Goal: Task Accomplishment & Management: Manage account settings

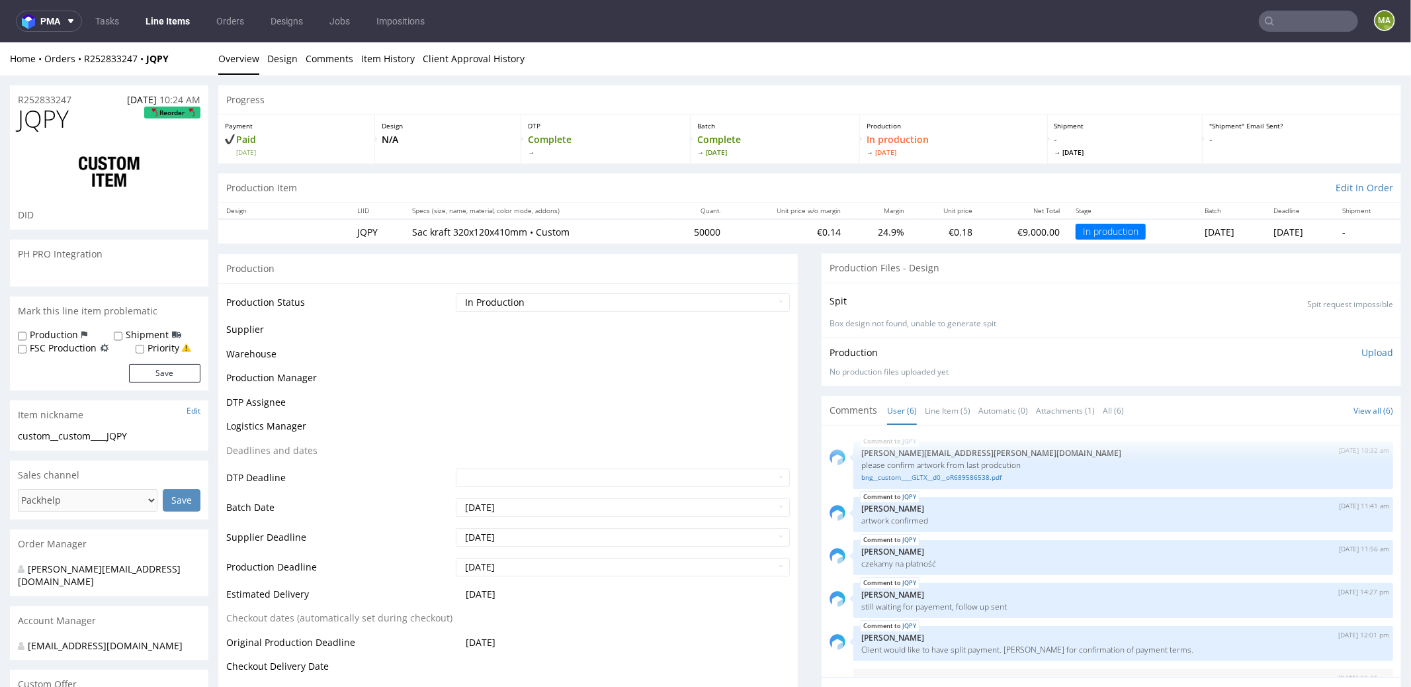
scroll to position [35, 0]
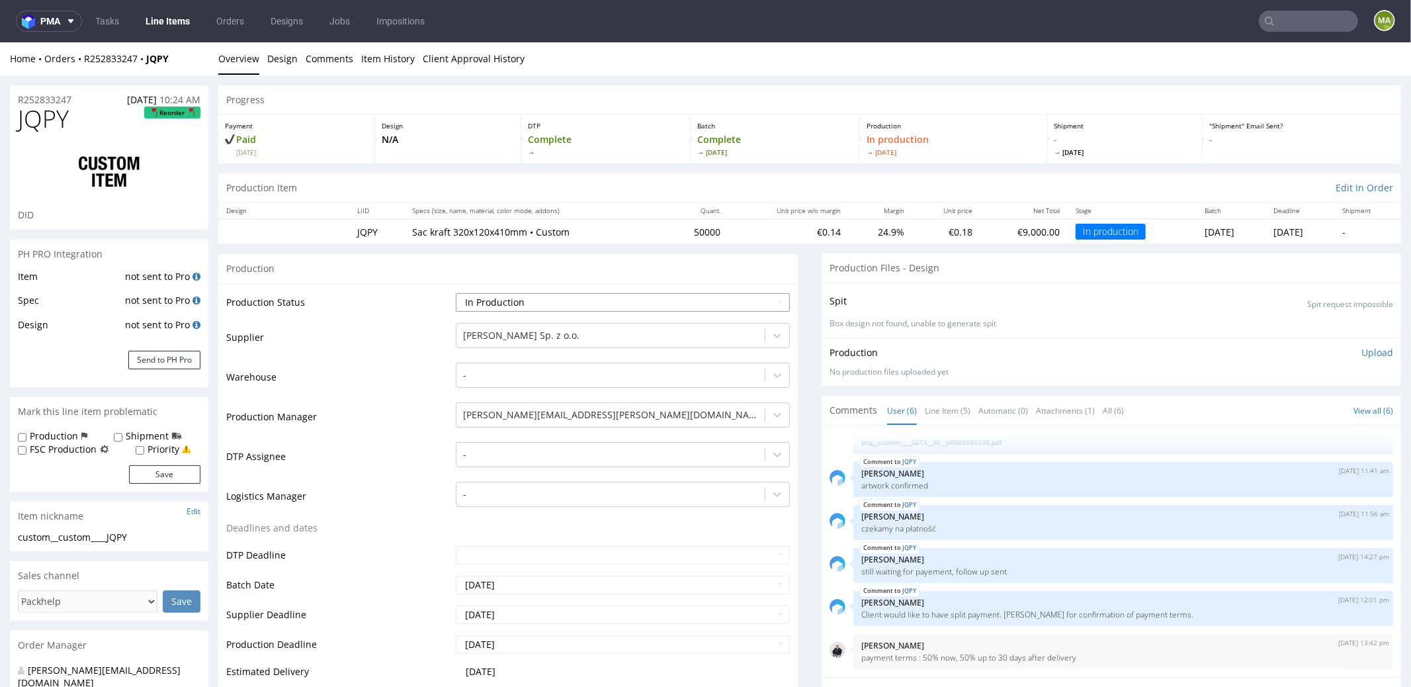
click at [508, 304] on select "Waiting for Artwork Waiting for Diecut Waiting for Mockup Waiting for DTP Waiti…" at bounding box center [623, 301] width 334 height 19
select select "production_complete"
click at [456, 292] on select "Waiting for Artwork Waiting for Diecut Waiting for Mockup Waiting for DTP Waiti…" at bounding box center [623, 301] width 334 height 19
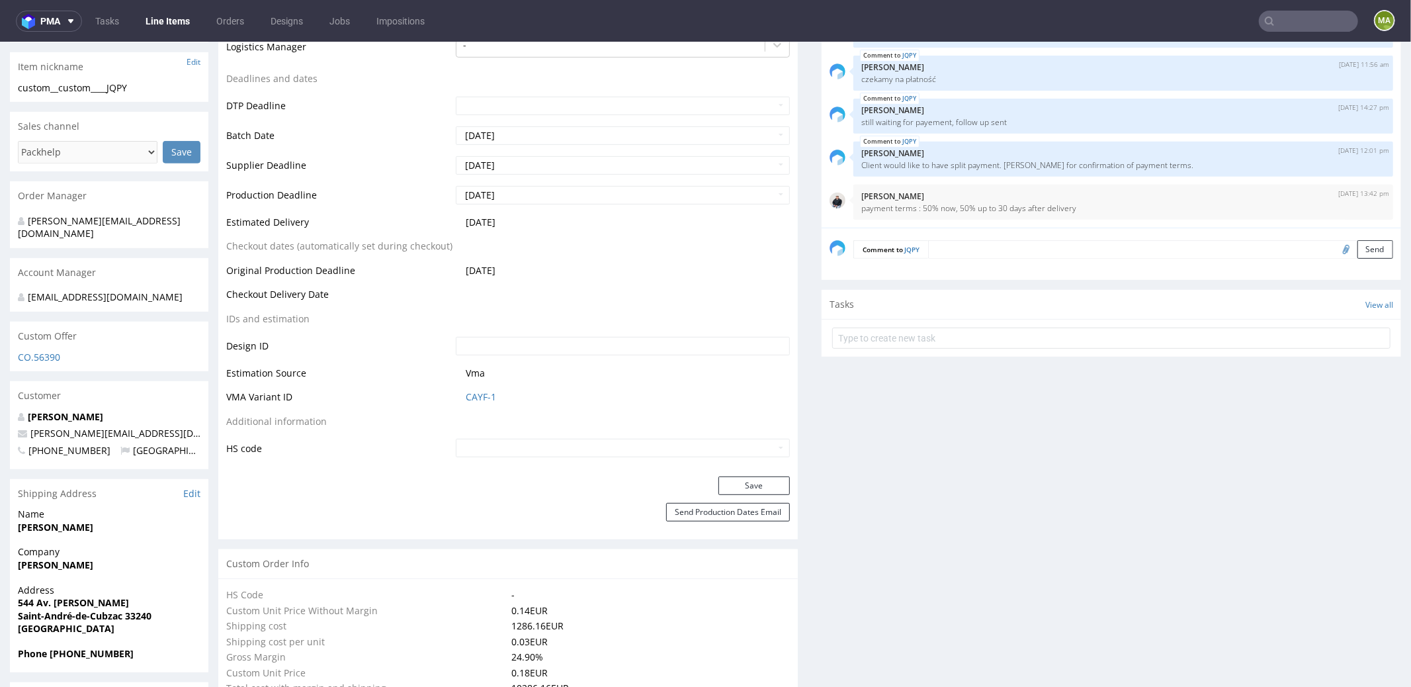
scroll to position [452, 0]
click at [732, 474] on button "Save" at bounding box center [753, 482] width 71 height 19
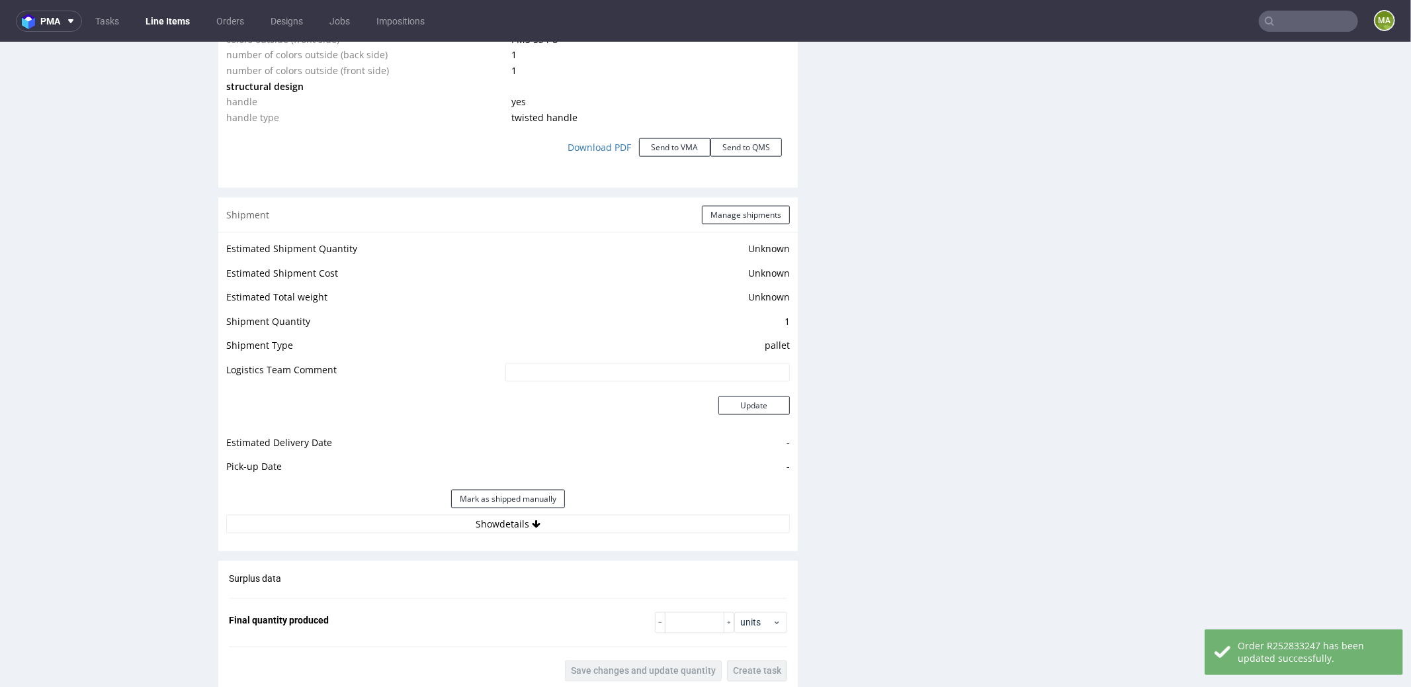
scroll to position [1549, 0]
click at [693, 619] on input "number" at bounding box center [695, 619] width 60 height 21
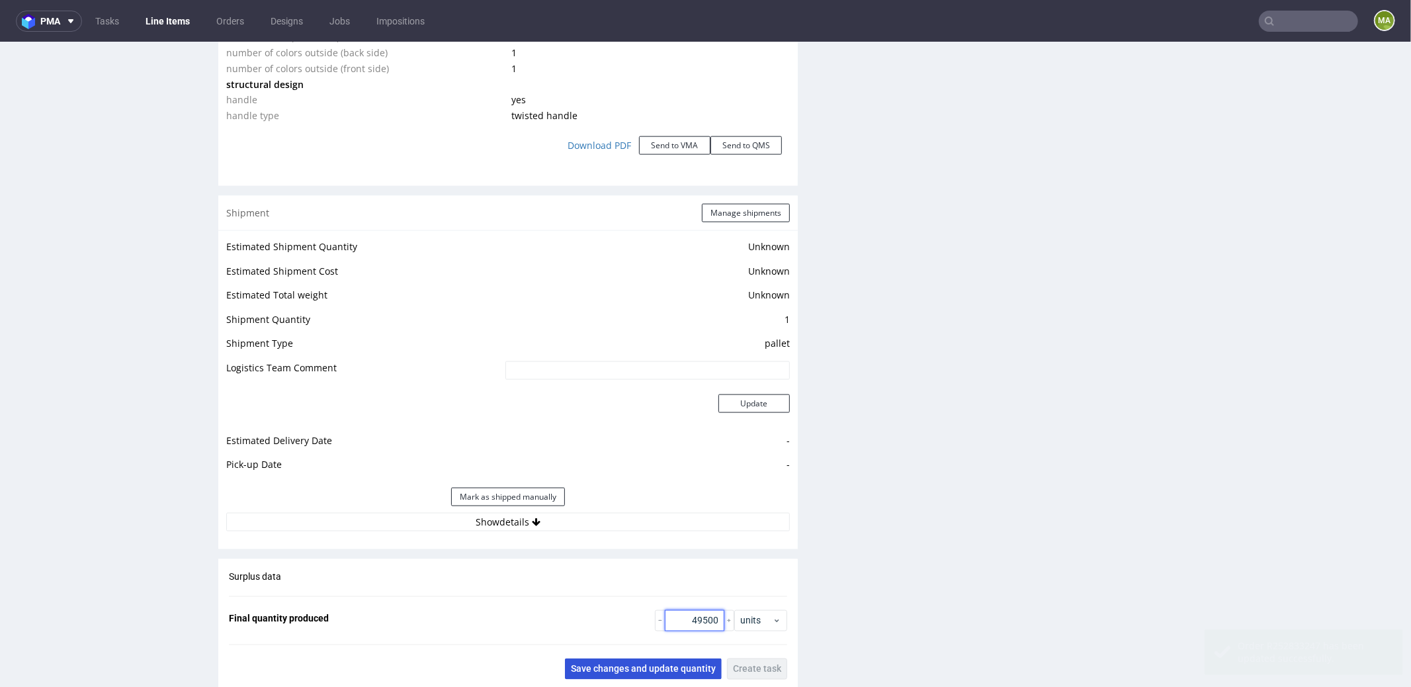
type input "49500"
click at [669, 666] on span "Save changes and update quantity" at bounding box center [643, 668] width 145 height 9
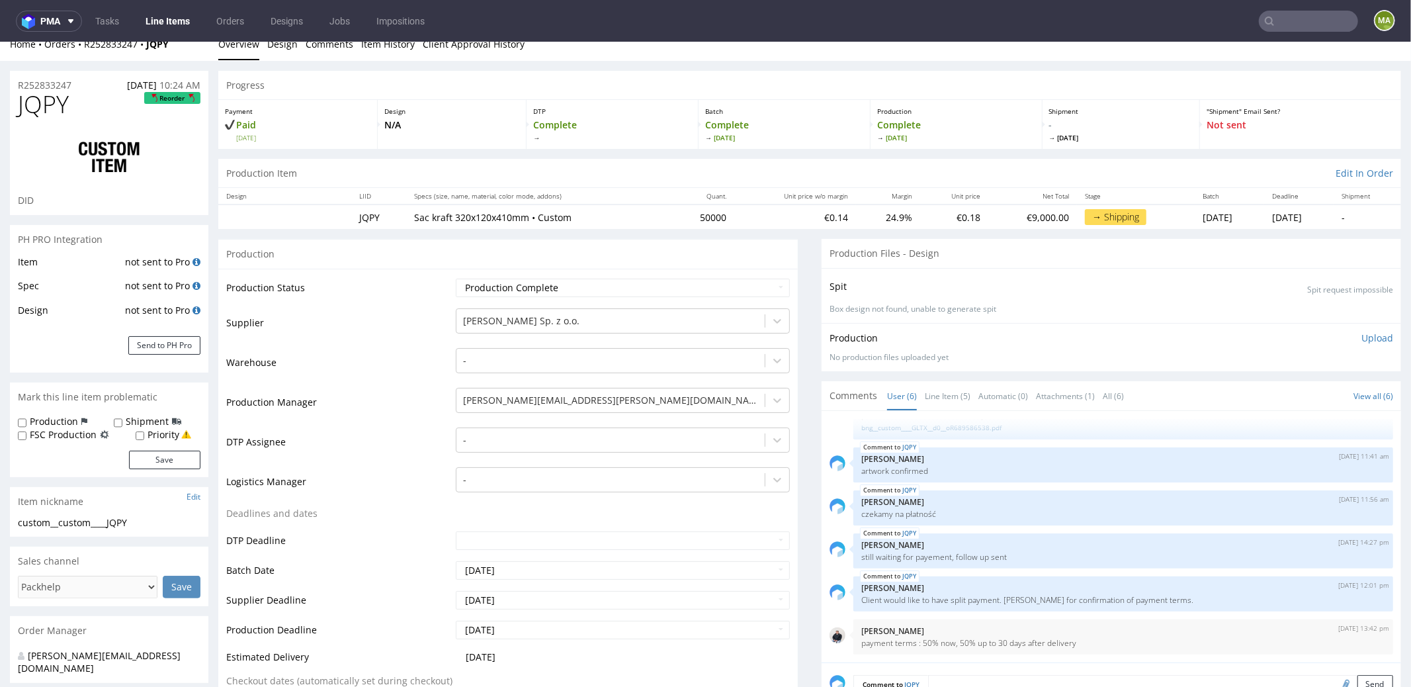
scroll to position [0, 0]
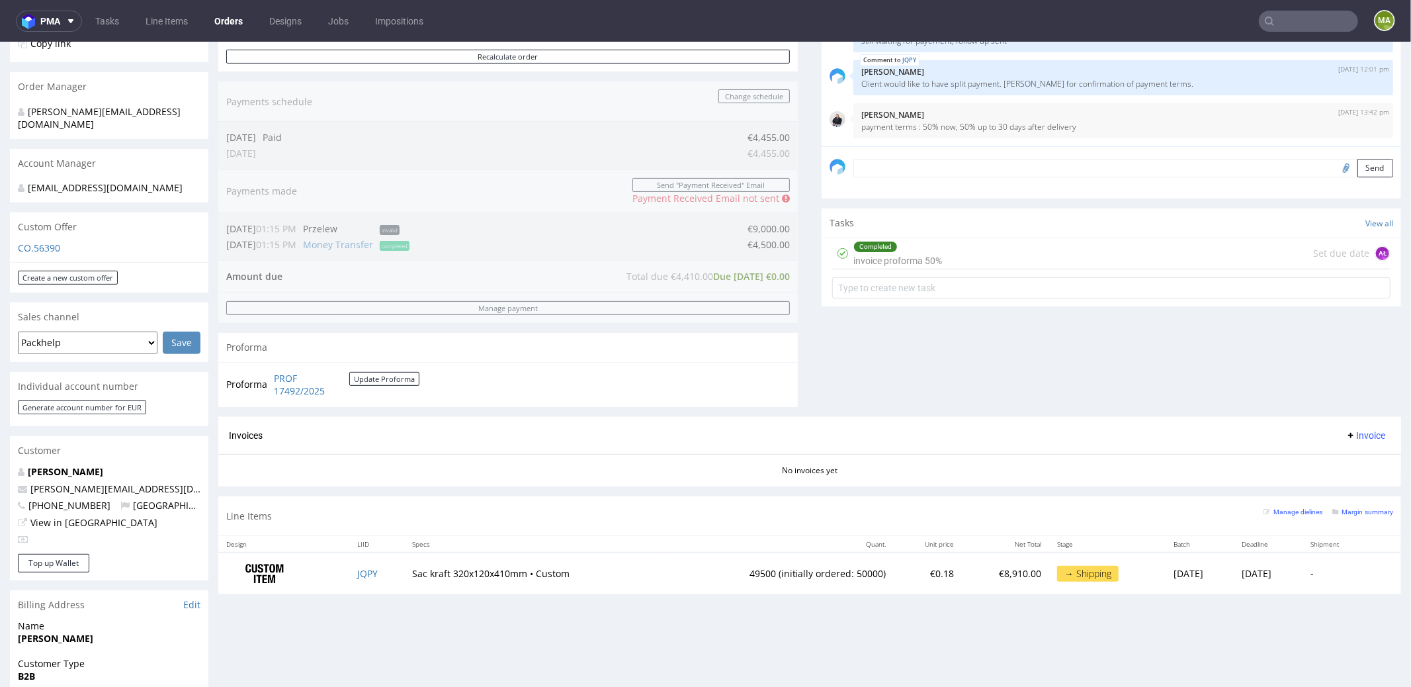
scroll to position [317, 0]
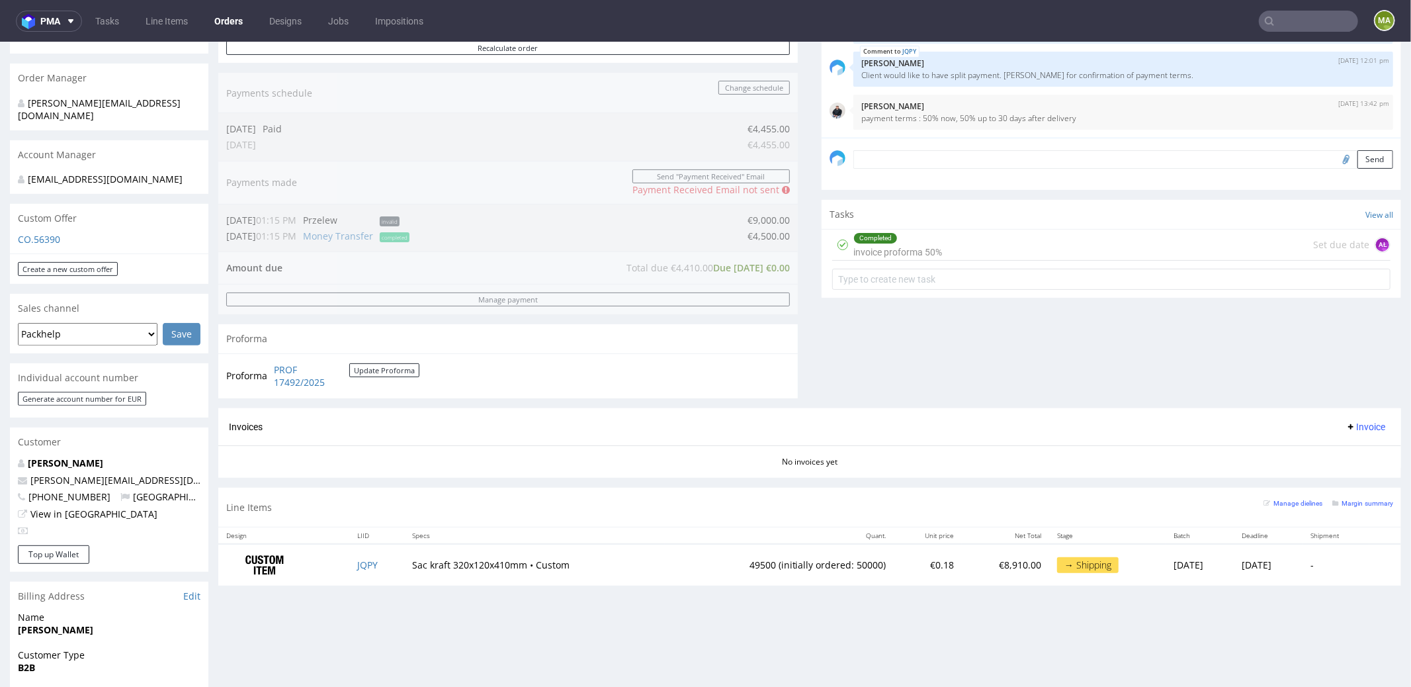
click at [1264, 26] on icon at bounding box center [1269, 21] width 11 height 11
click at [1273, 22] on input "text" at bounding box center [1308, 21] width 99 height 21
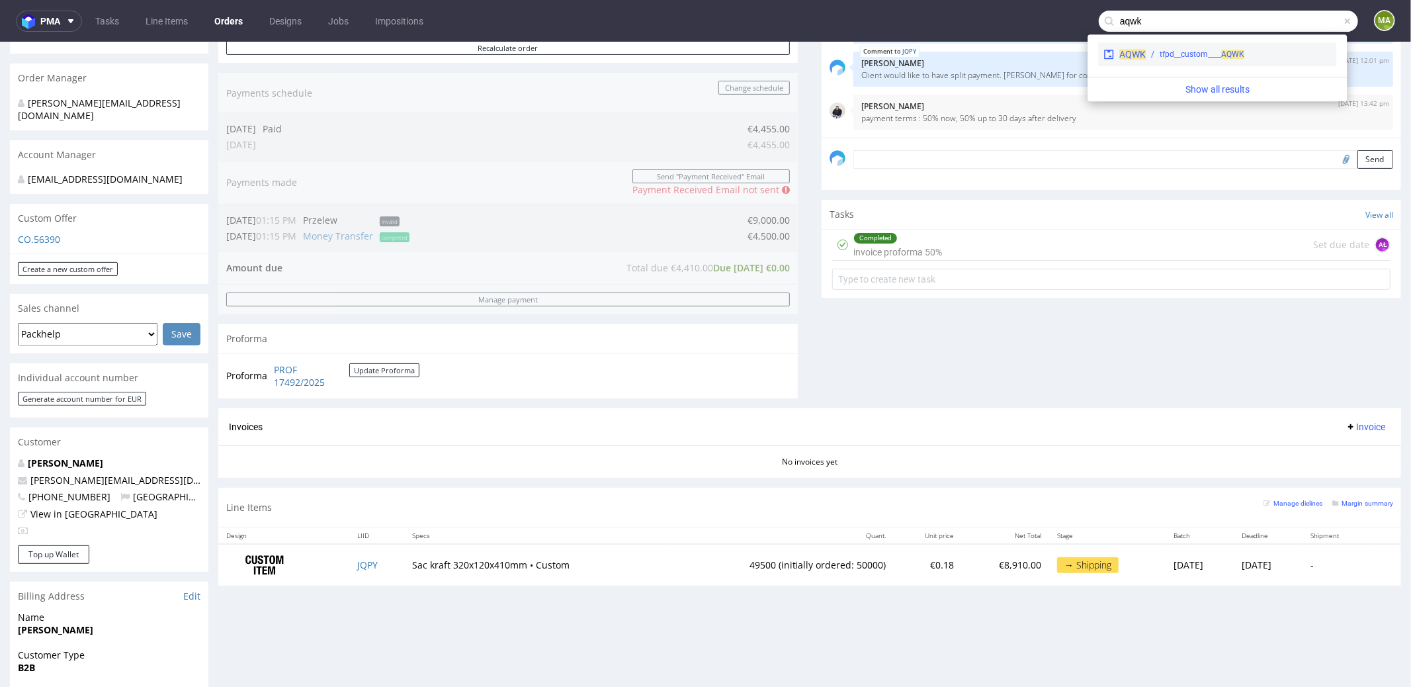
type input "aqwk"
click at [1156, 50] on div "tfpd__custom____ AQWK" at bounding box center [1238, 54] width 185 height 12
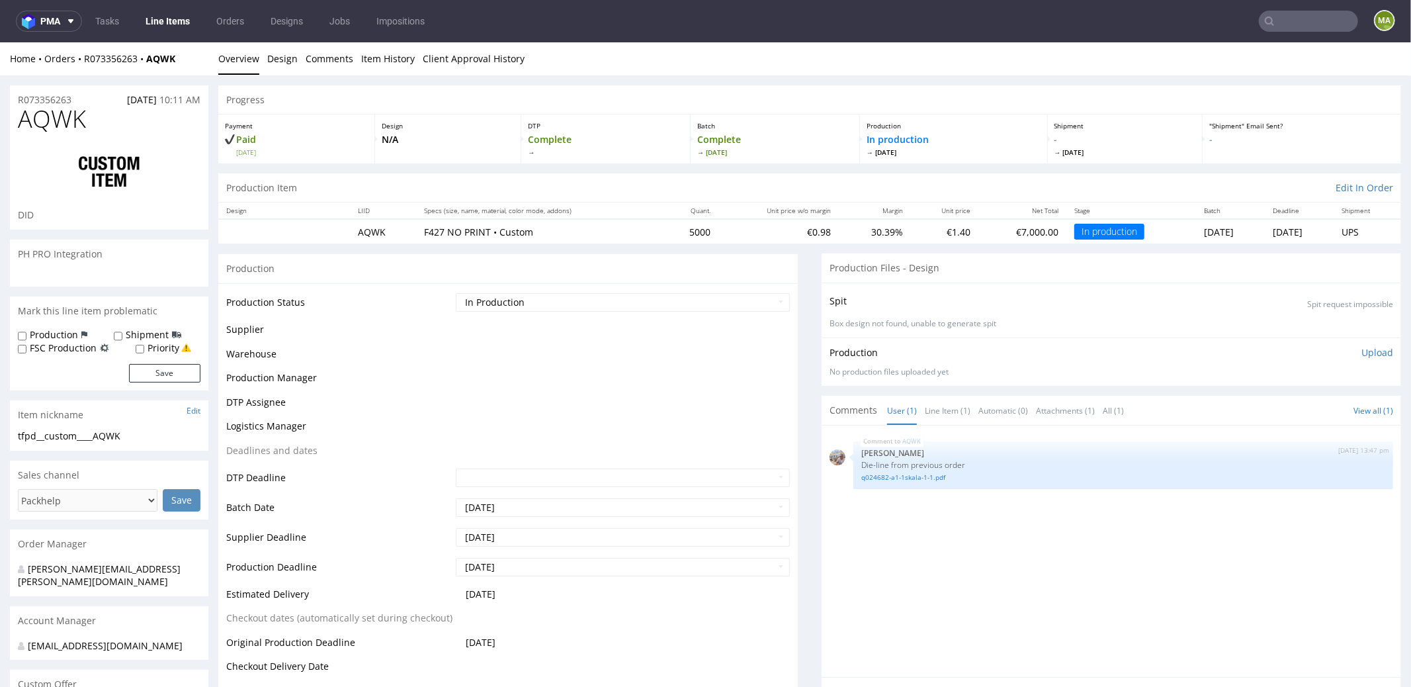
select select "in_progress"
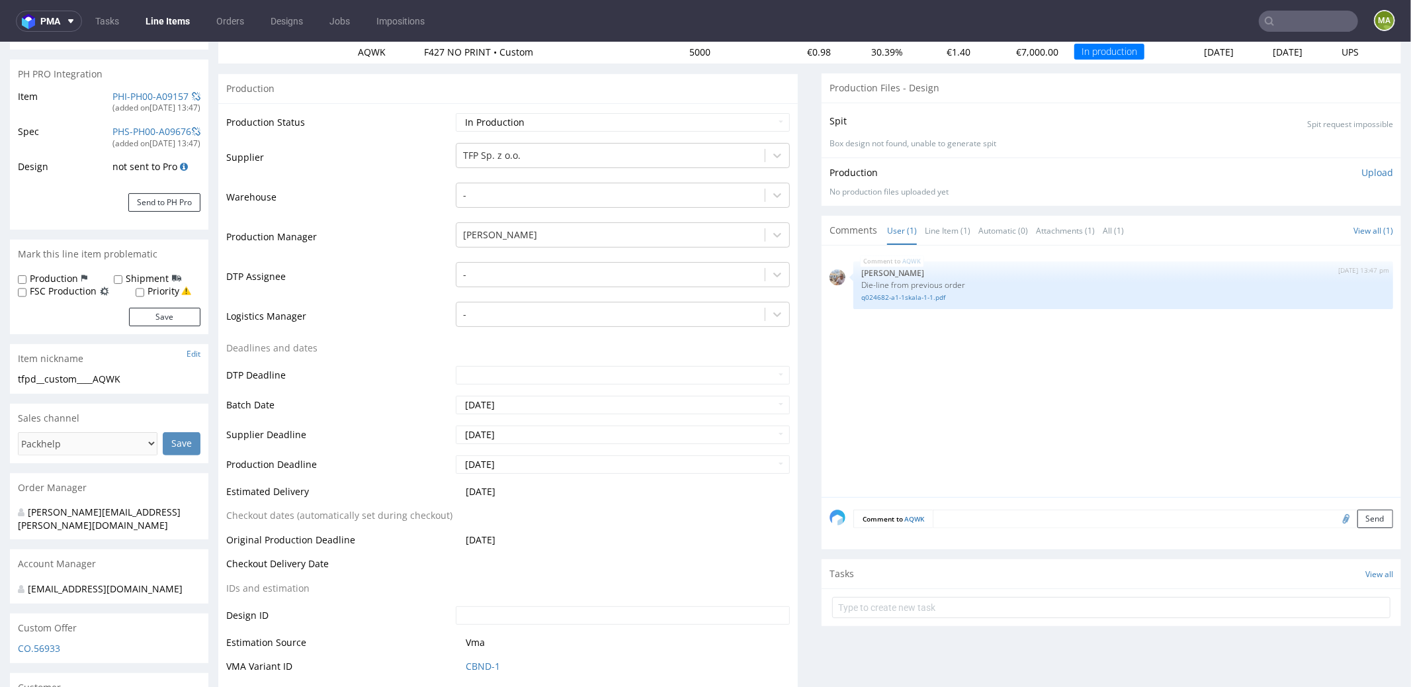
scroll to position [925, 0]
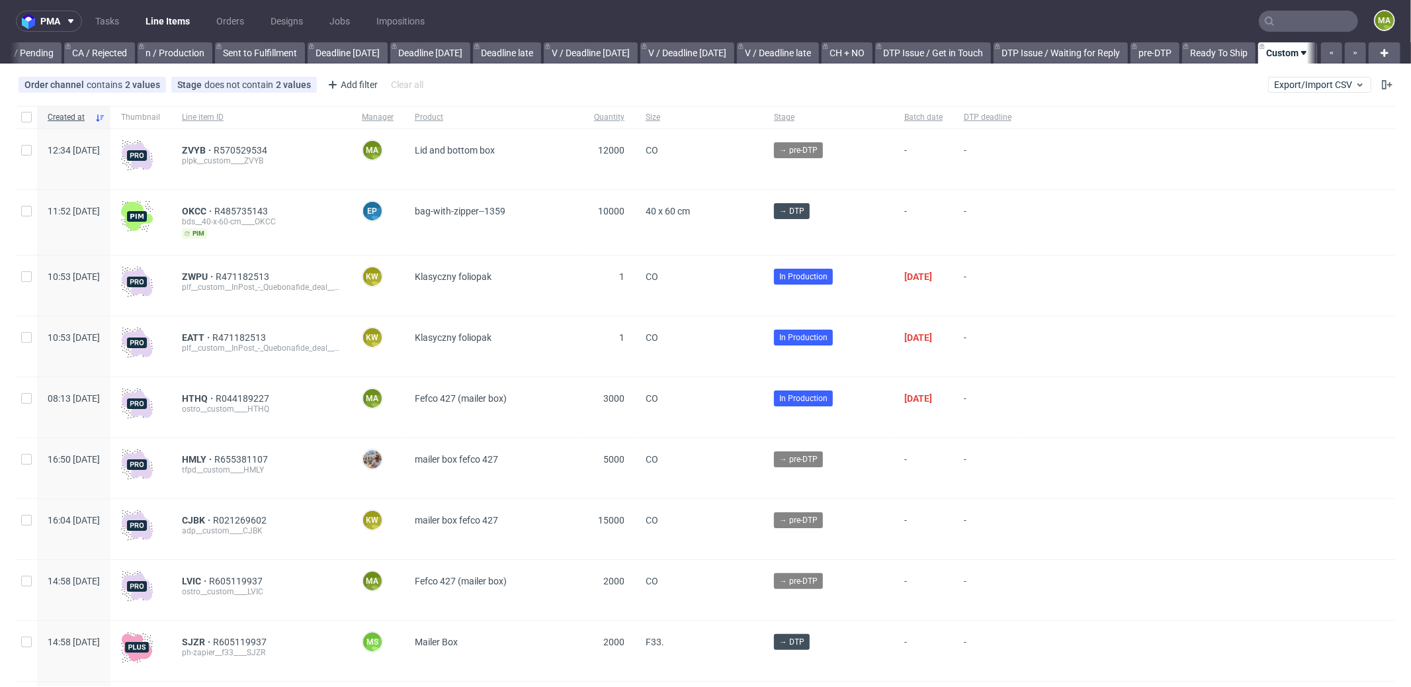
scroll to position [0, 1142]
click at [214, 150] on span "ZVYB" at bounding box center [198, 150] width 32 height 11
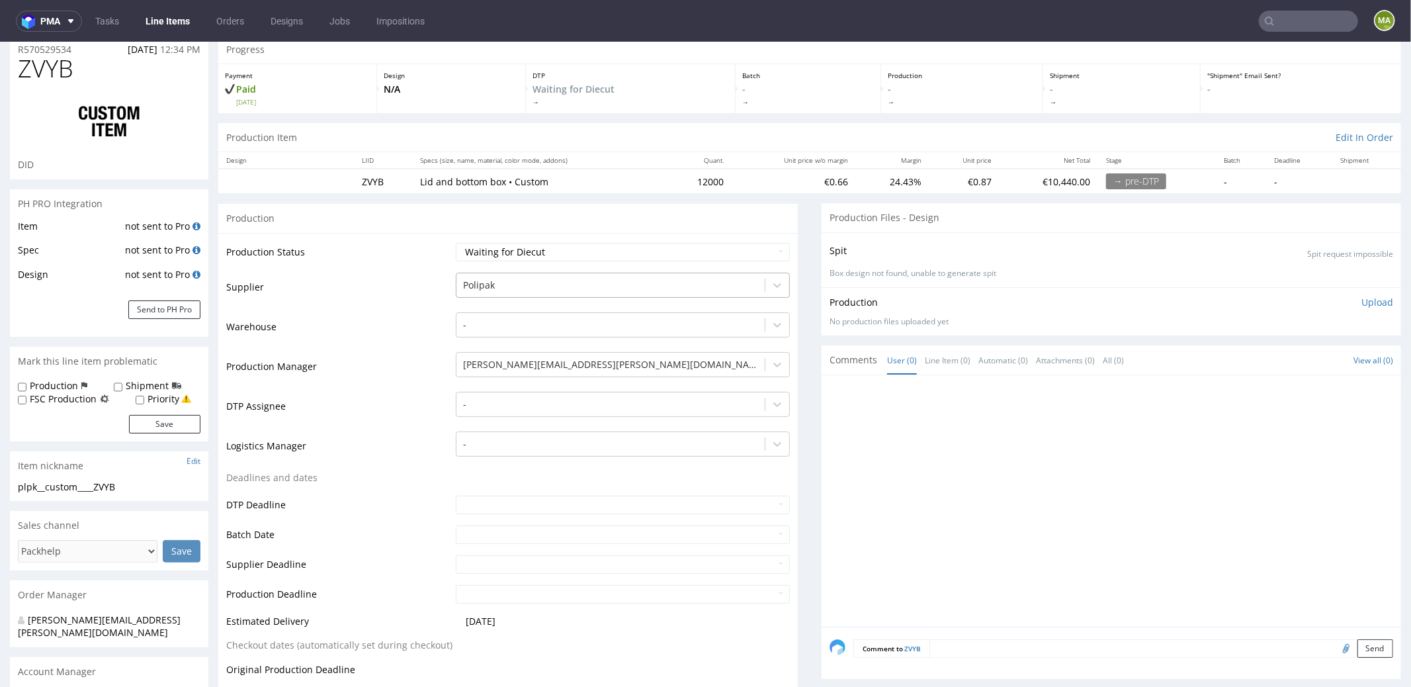
scroll to position [255, 0]
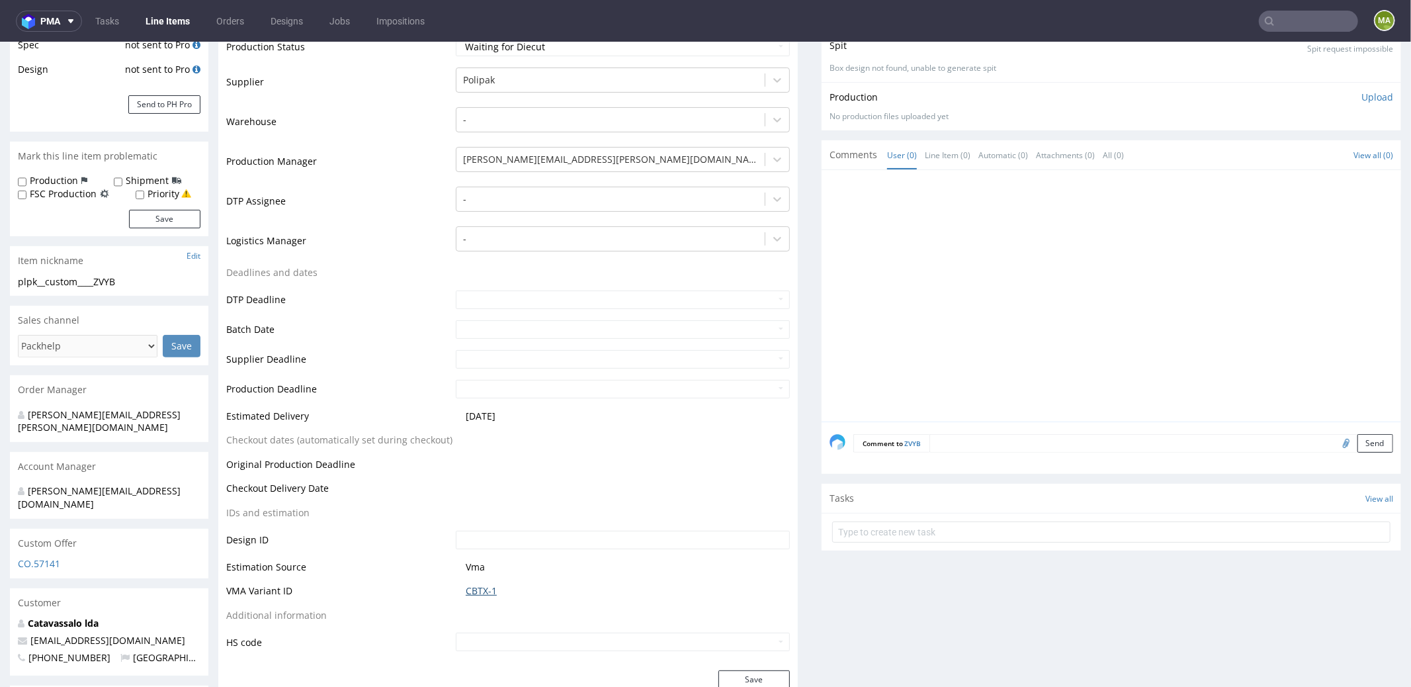
click at [486, 589] on link "CBTX-1" at bounding box center [481, 589] width 31 height 13
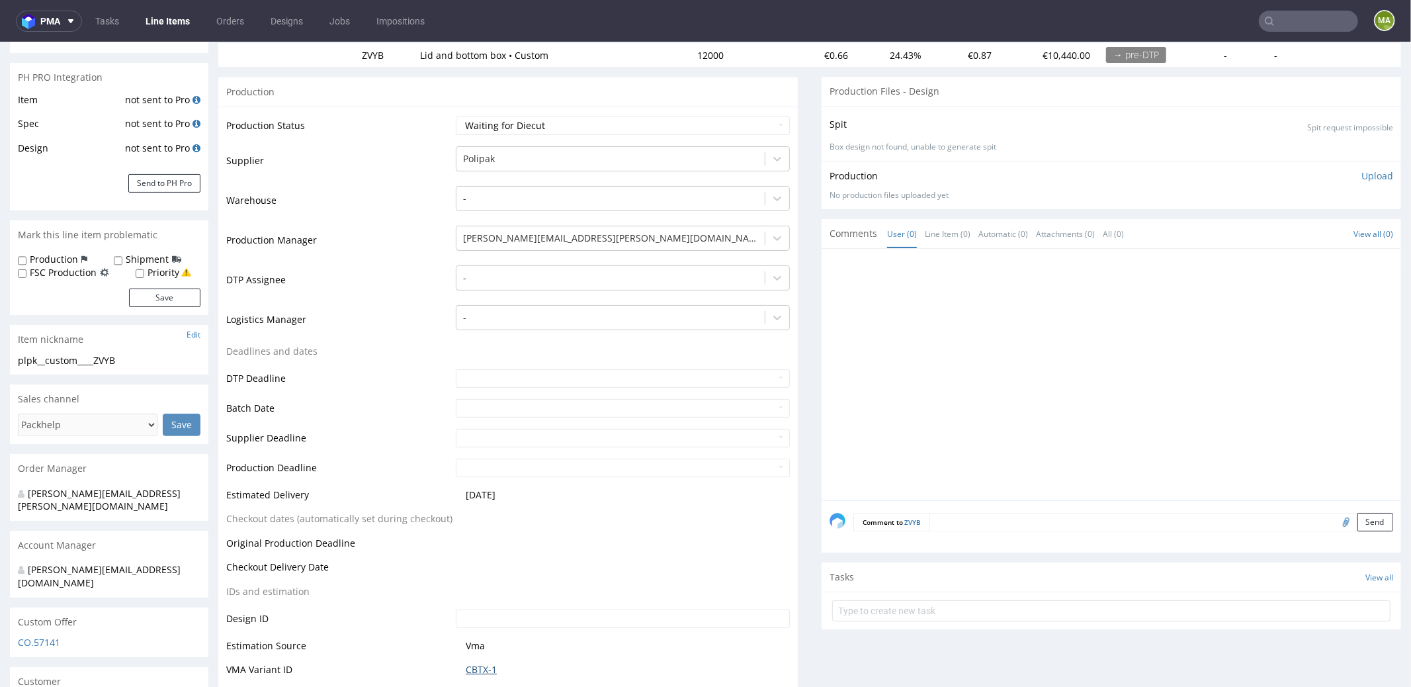
scroll to position [0, 0]
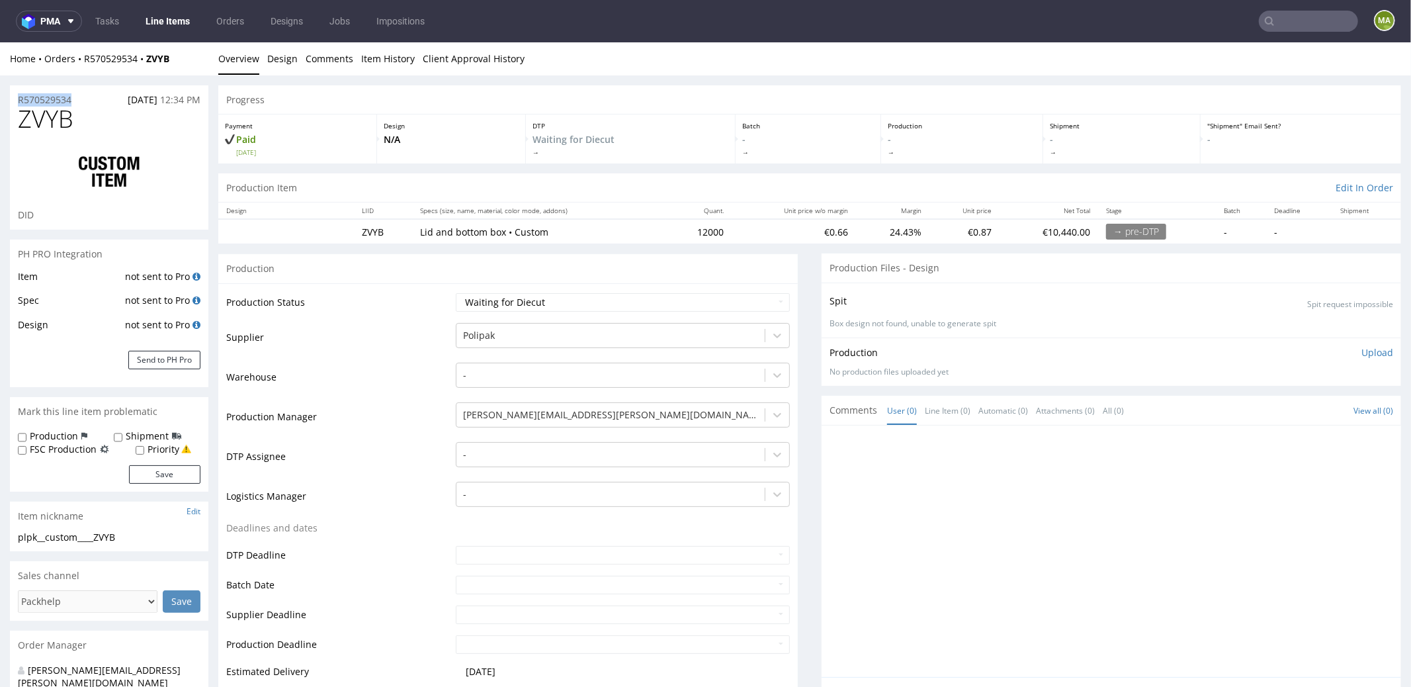
drag, startPoint x: 79, startPoint y: 99, endPoint x: 0, endPoint y: 93, distance: 78.9
copy p "R570529534"
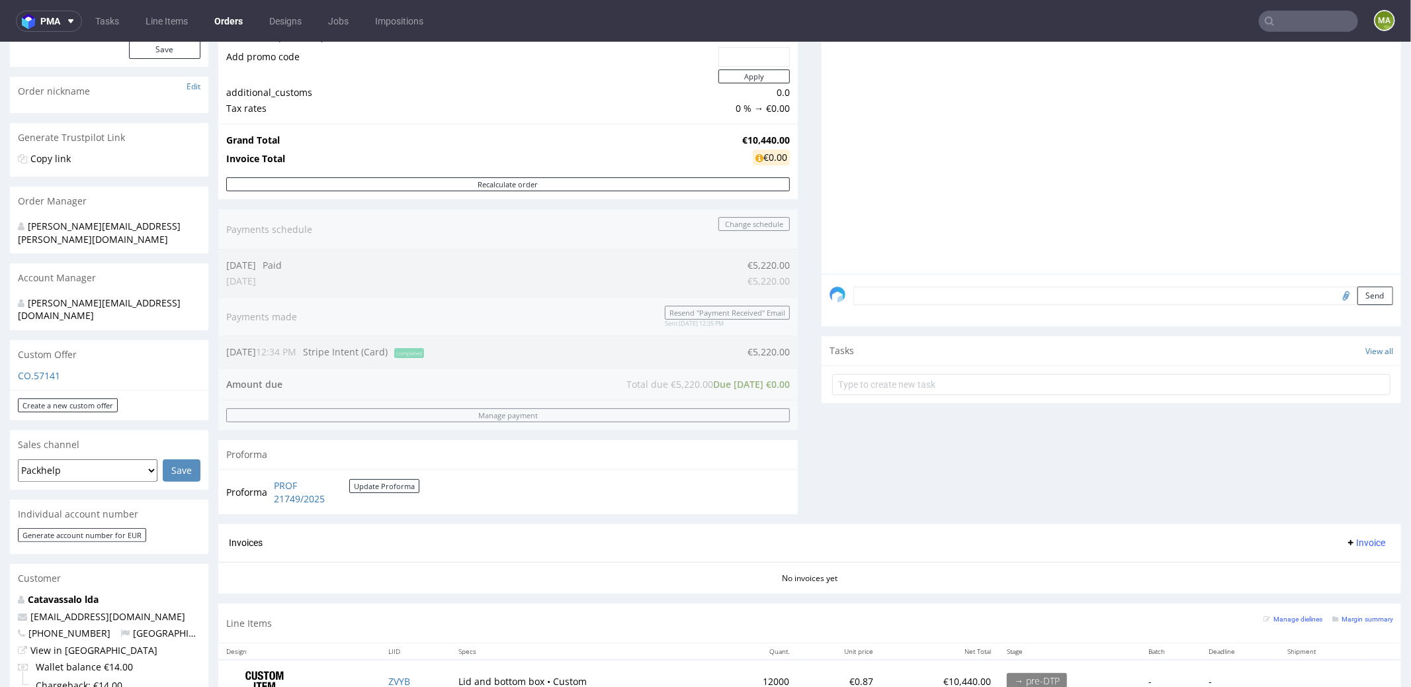
scroll to position [312, 0]
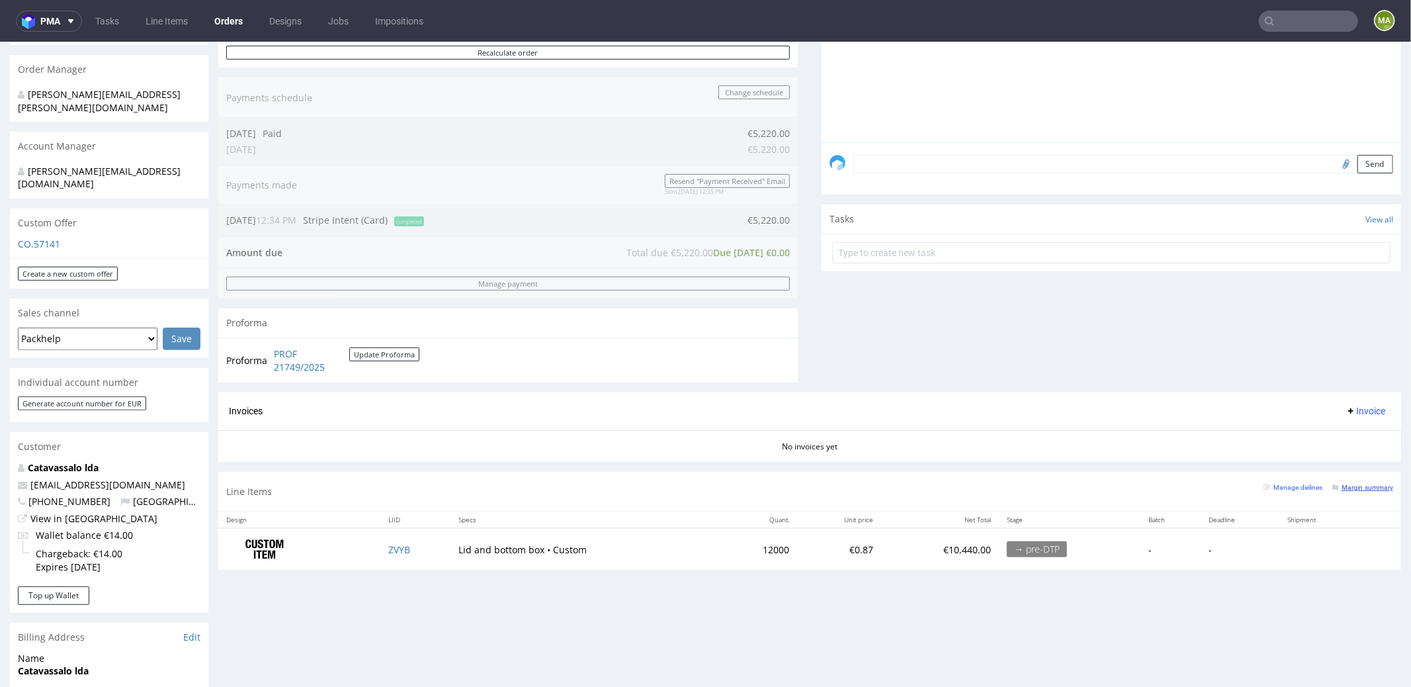
click at [1336, 483] on small "Margin summary" at bounding box center [1362, 486] width 61 height 7
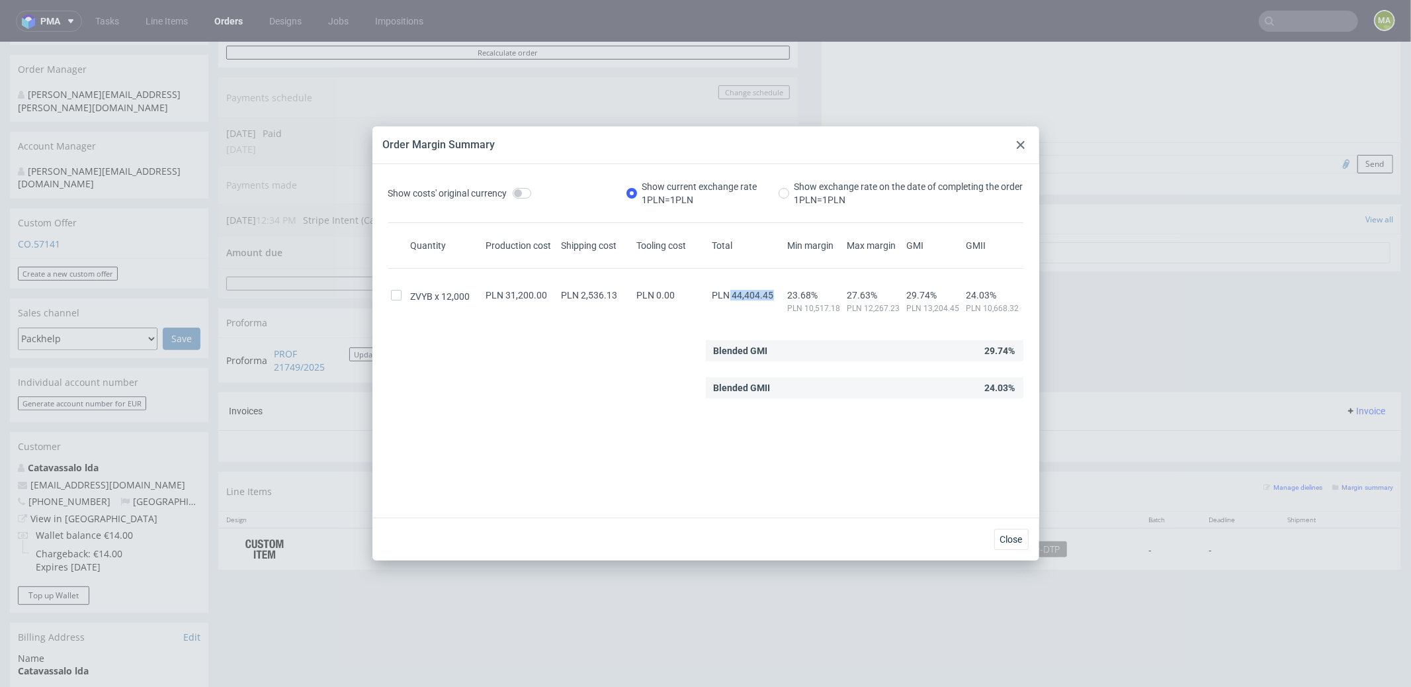
drag, startPoint x: 720, startPoint y: 292, endPoint x: 763, endPoint y: 295, distance: 43.1
click at [763, 295] on span "PLN 44,404.45" at bounding box center [743, 295] width 62 height 11
copy span "44,404.45"
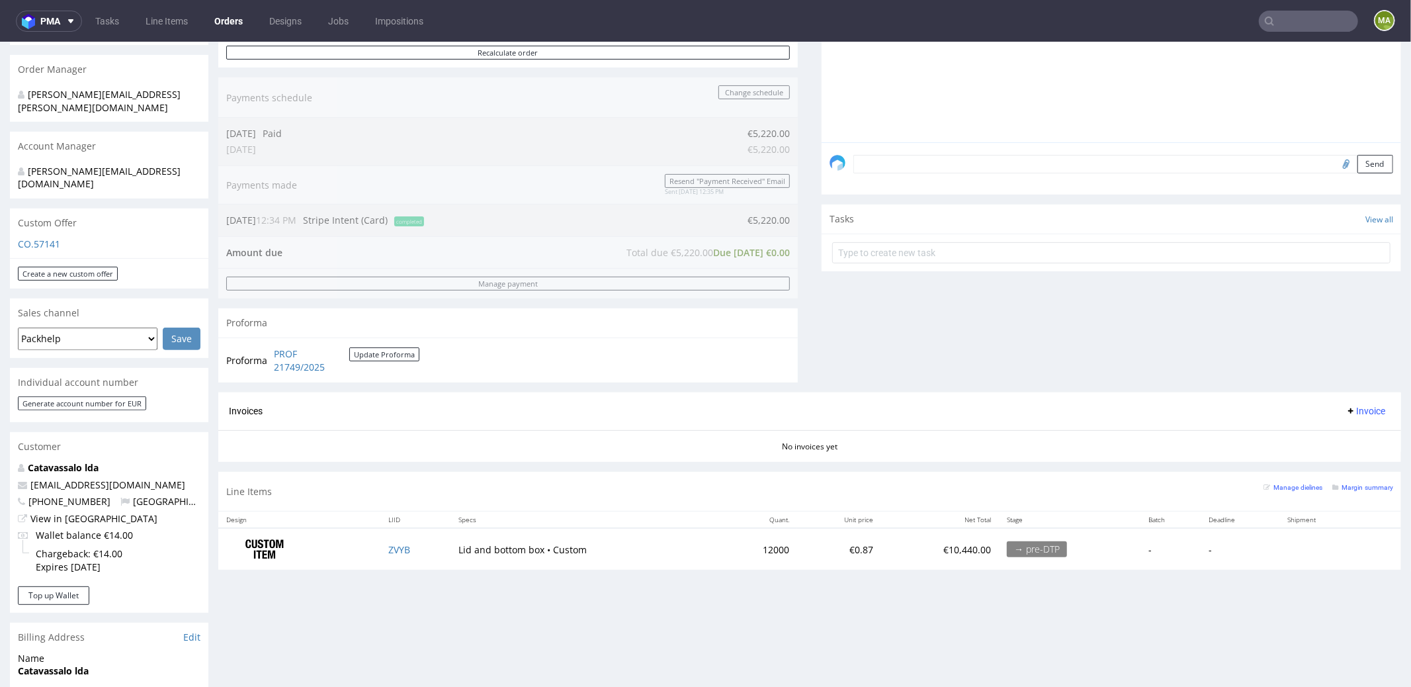
drag, startPoint x: 284, startPoint y: 425, endPoint x: 324, endPoint y: 435, distance: 41.6
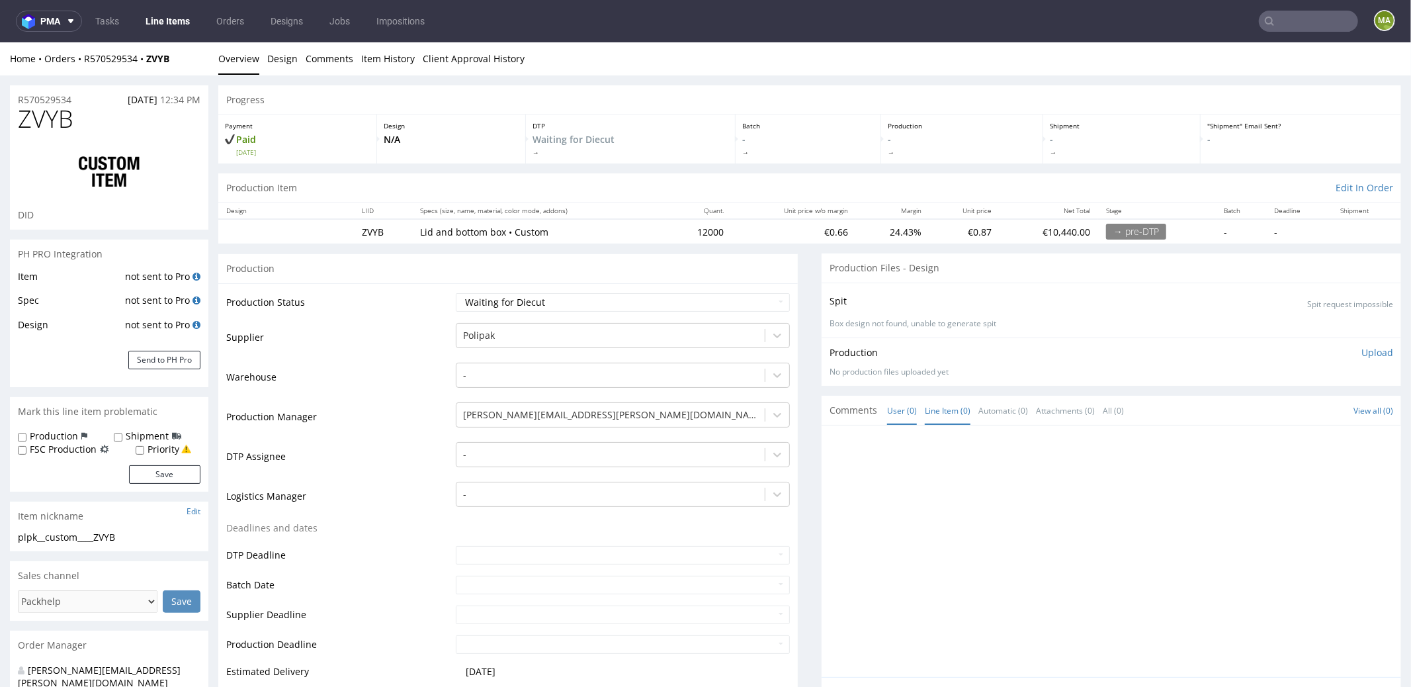
click at [943, 411] on link "Line Item (0)" at bounding box center [948, 410] width 46 height 28
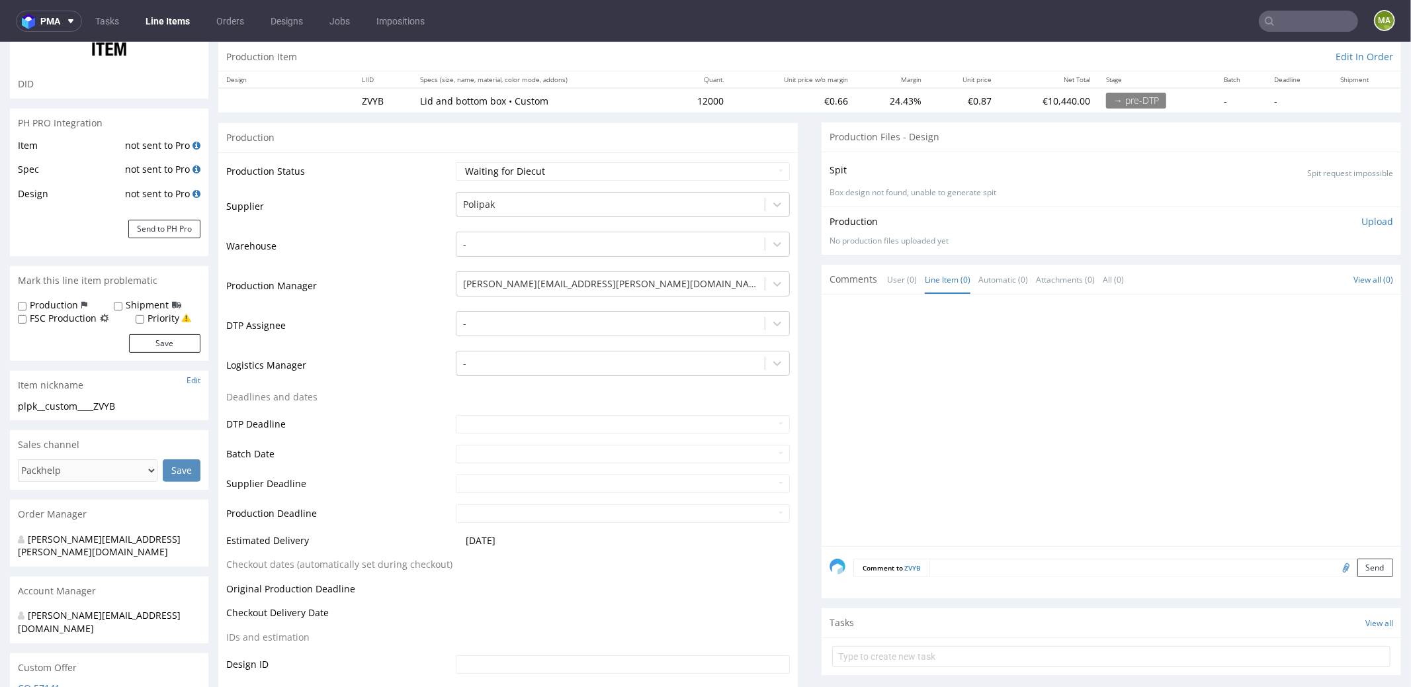
scroll to position [148, 0]
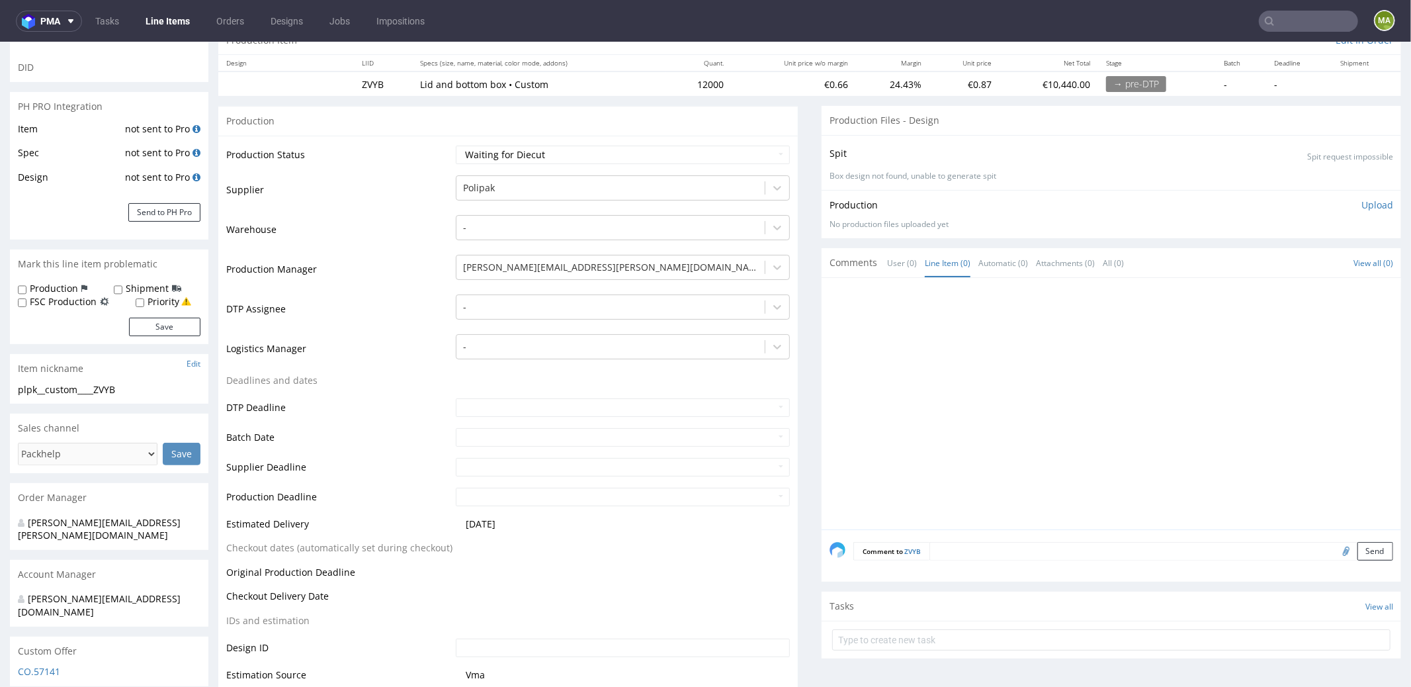
click at [980, 558] on div "Comment to ZVYB Send" at bounding box center [1111, 555] width 579 height 53
click at [980, 554] on textarea at bounding box center [1161, 550] width 464 height 19
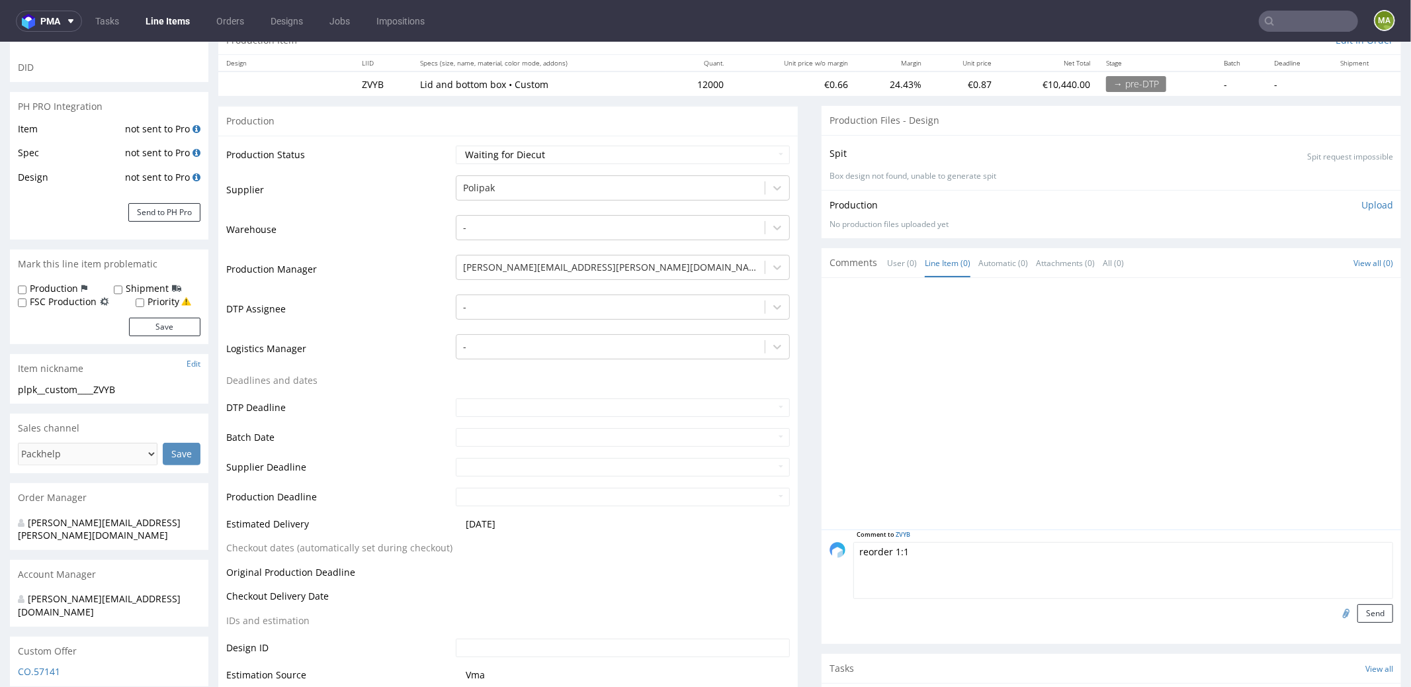
paste textarea "R475837725_BXDN"
type textarea "reorder 1:1 R475837725_BXDN? please confirm files"
click at [1335, 608] on input "file" at bounding box center [1344, 611] width 19 height 17
type input "C:\fakepath\ind-custom-rpcd-d0-or594468883-bottom.pdf"
click at [1357, 604] on button "Send" at bounding box center [1375, 612] width 36 height 19
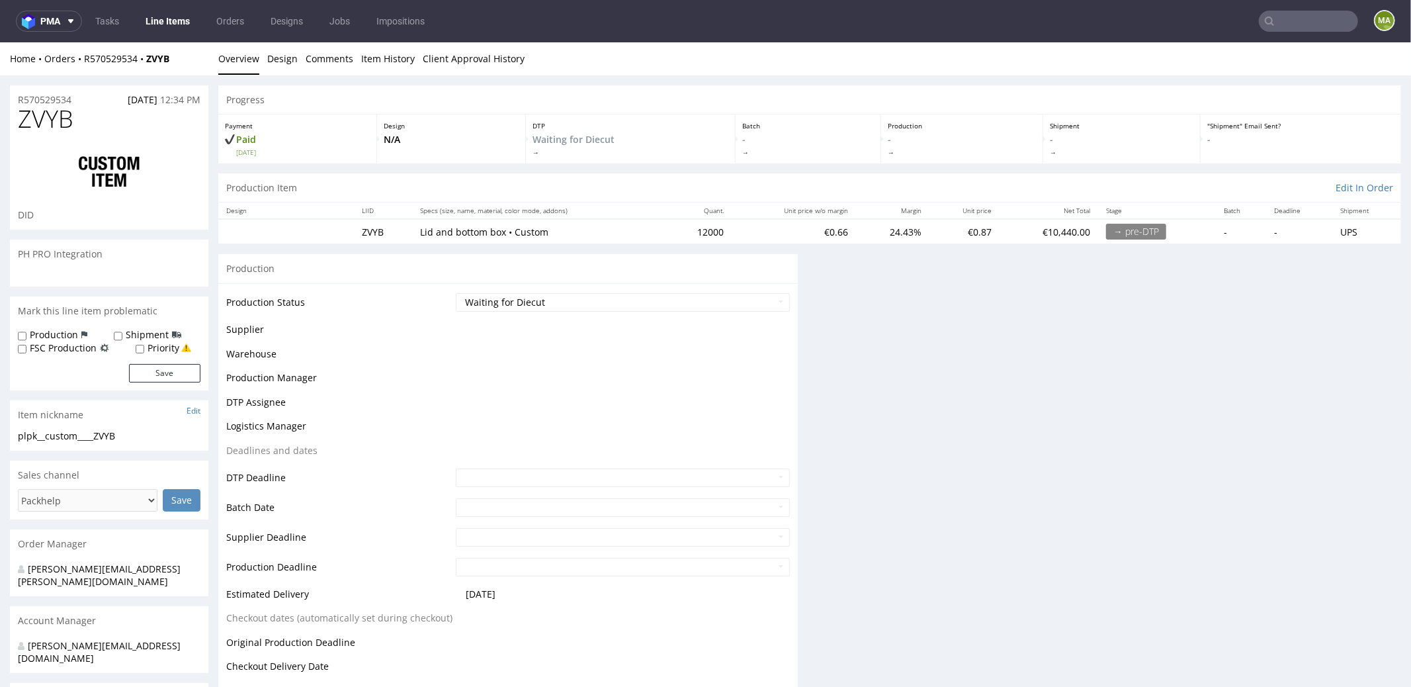
scroll to position [0, 0]
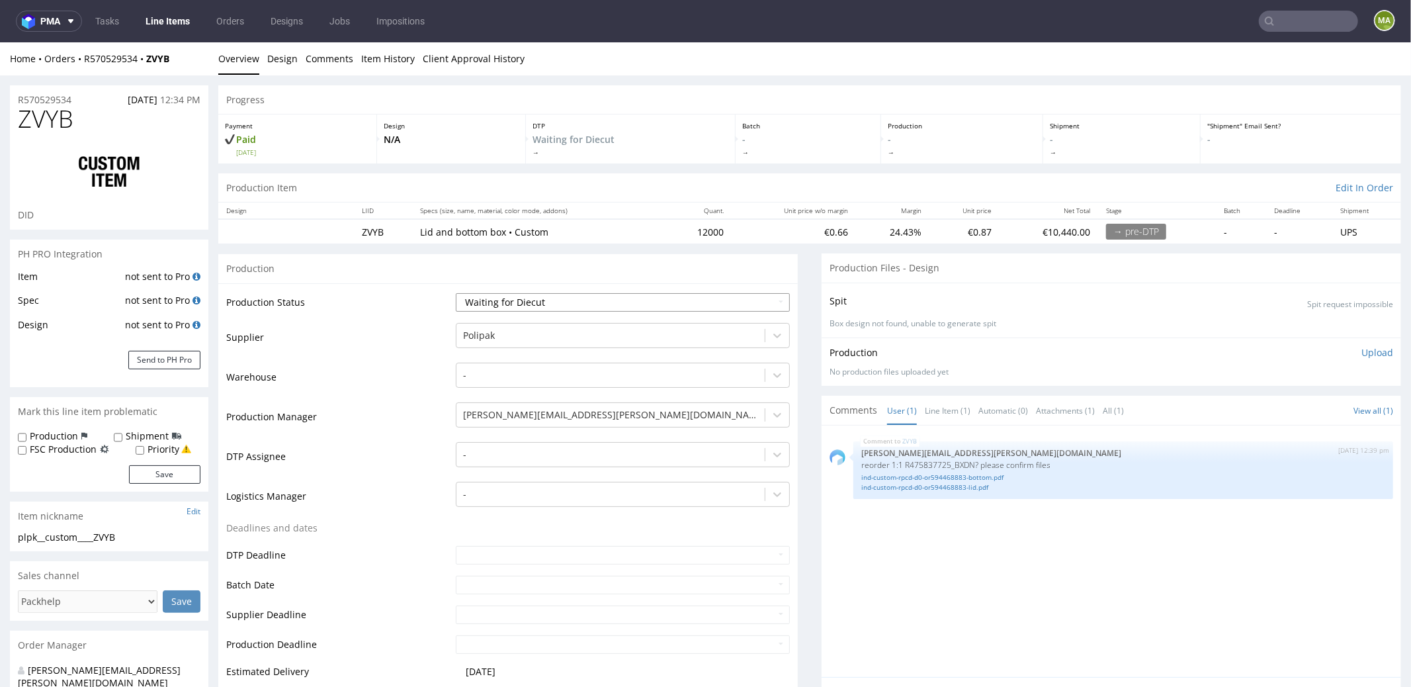
click at [478, 299] on select "Waiting for Artwork Waiting for Diecut Waiting for Mockup Waiting for DTP Waiti…" at bounding box center [623, 301] width 334 height 19
select select "pre_dtp_waiting_for_artwork"
click at [456, 292] on select "Waiting for Artwork Waiting for Diecut Waiting for Mockup Waiting for DTP Waiti…" at bounding box center [623, 301] width 334 height 19
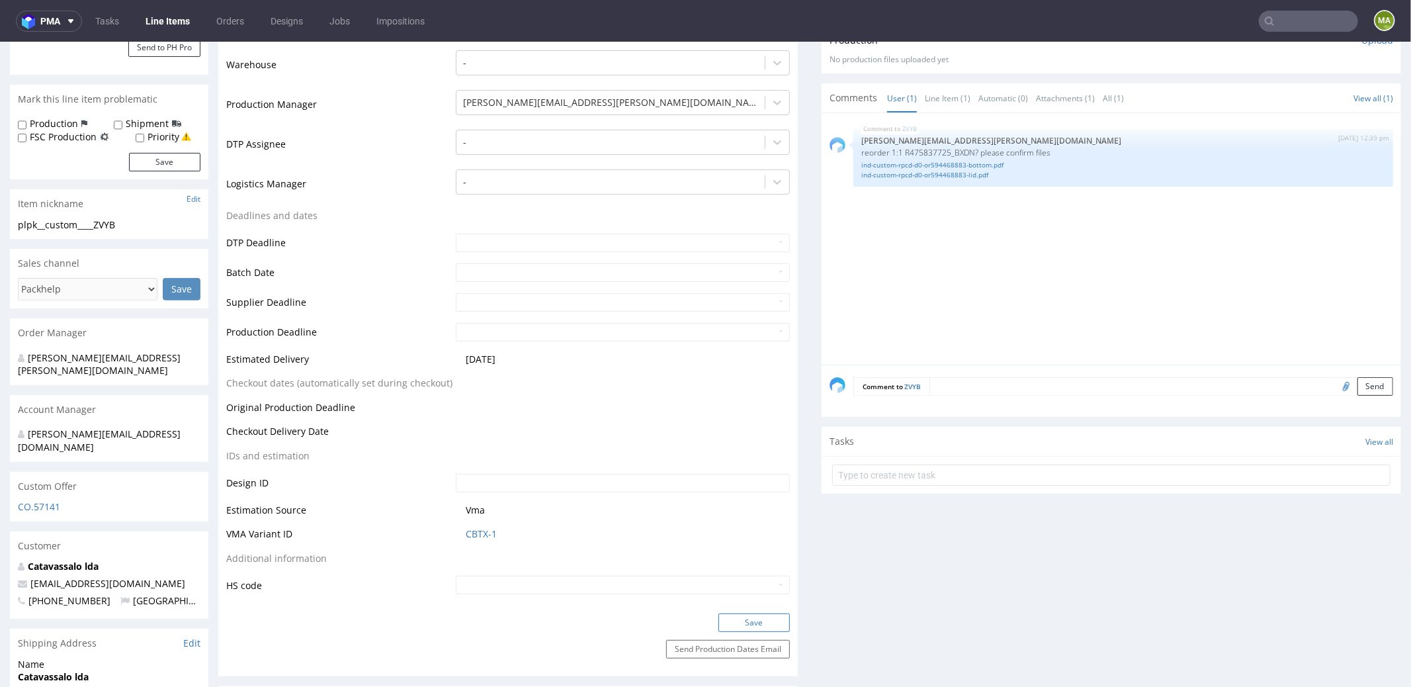
click at [773, 623] on button "Save" at bounding box center [753, 622] width 71 height 19
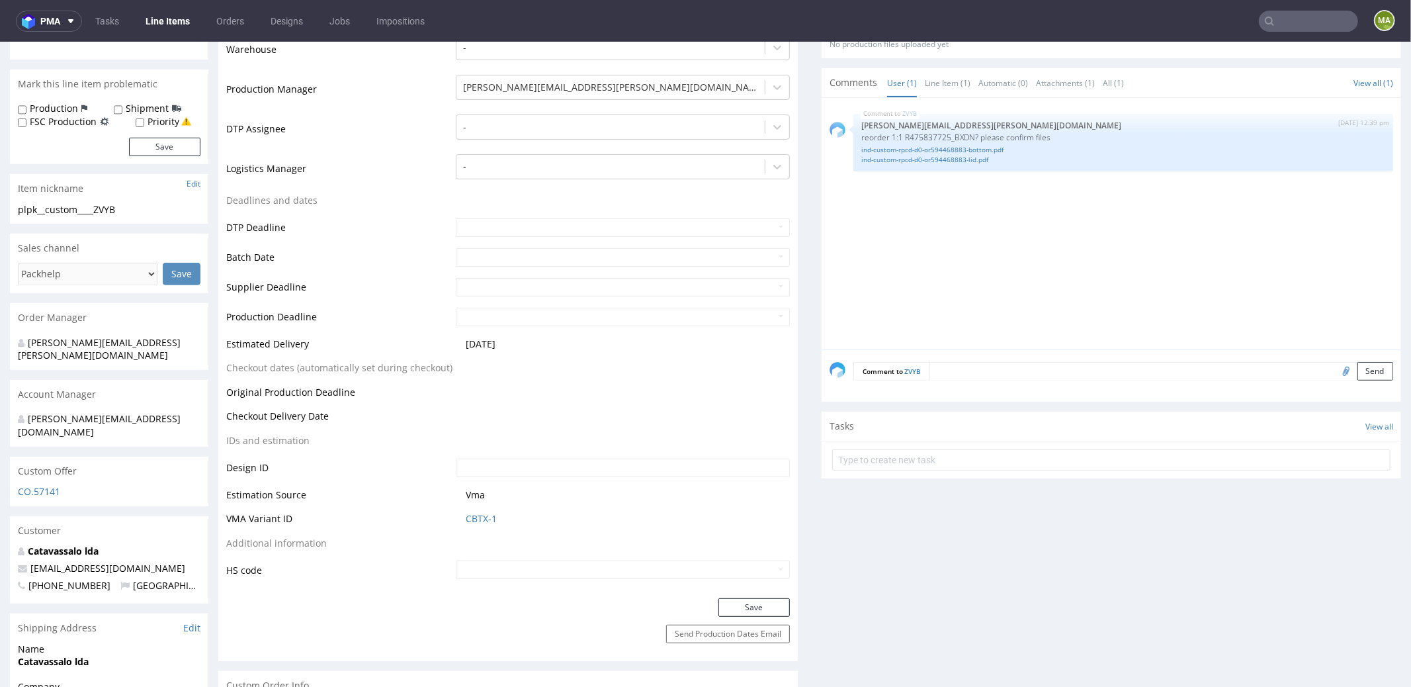
scroll to position [0, 0]
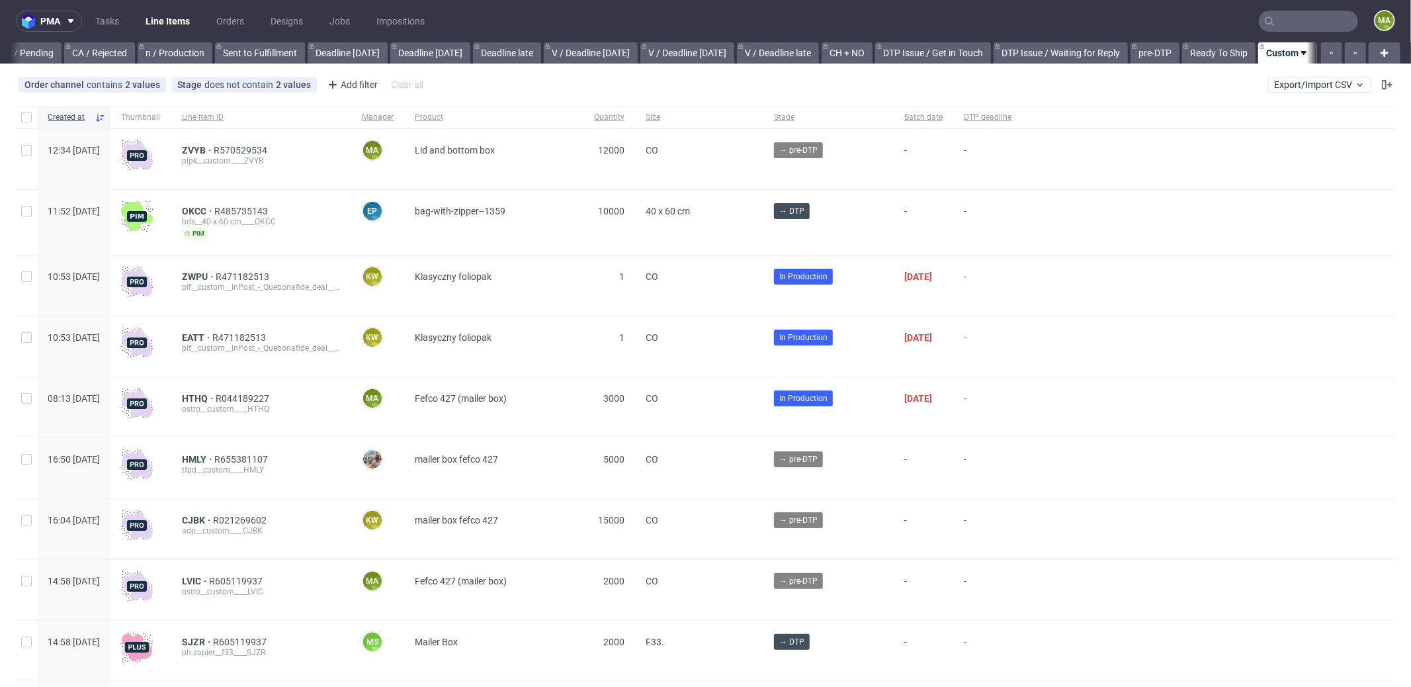
scroll to position [0, 1142]
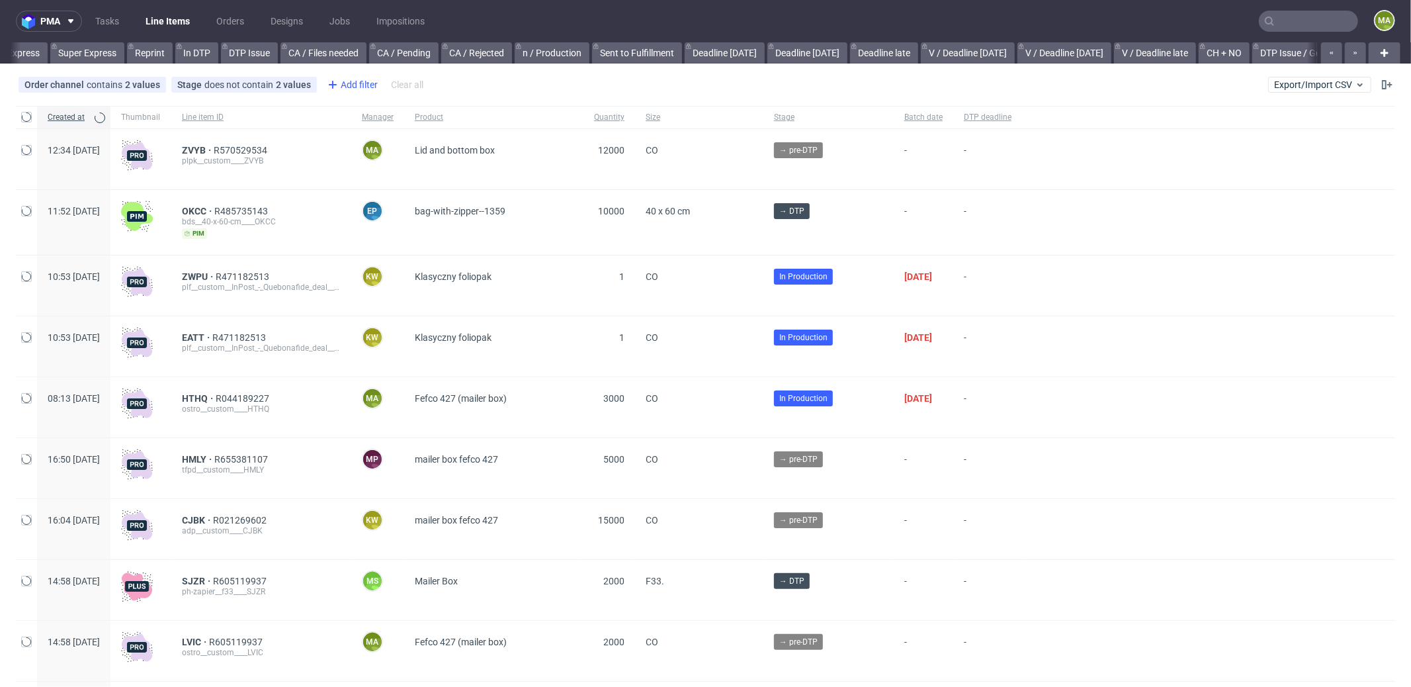
click at [360, 85] on div "Add filter" at bounding box center [351, 84] width 58 height 21
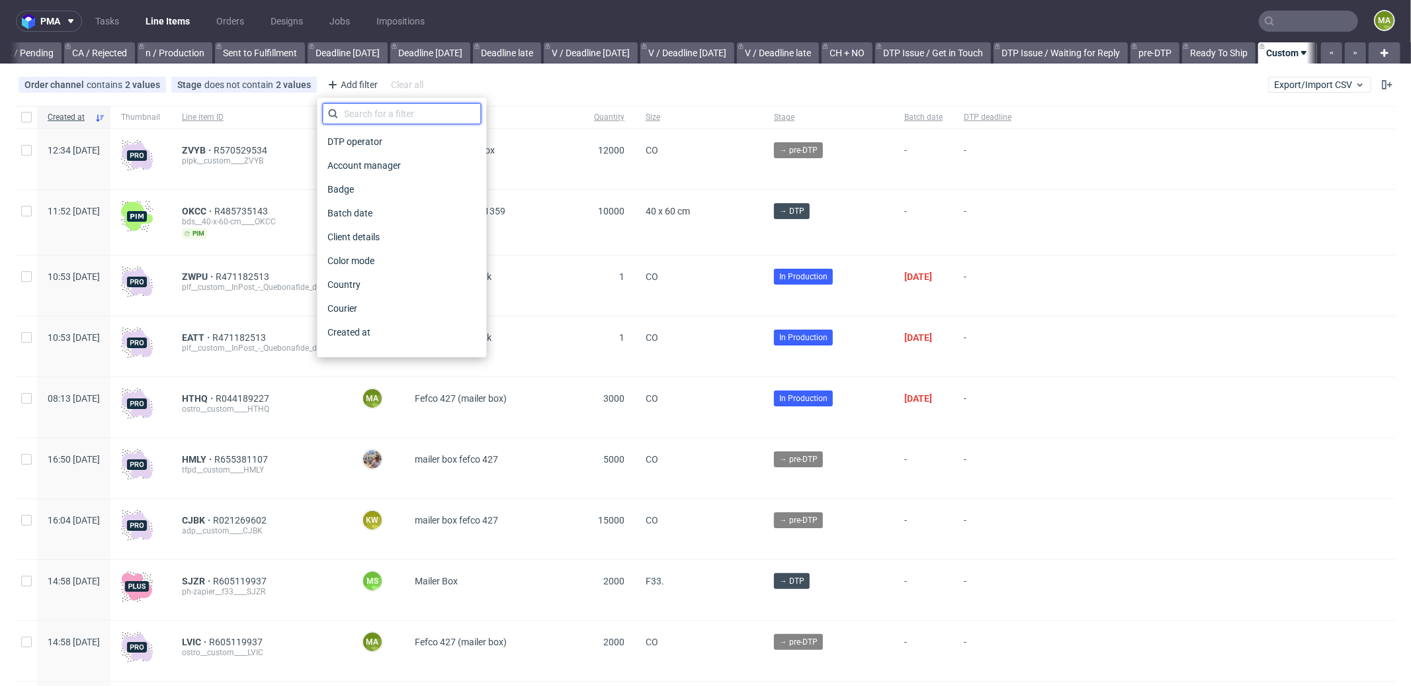
scroll to position [0, 1142]
click at [402, 117] on input "text" at bounding box center [401, 113] width 159 height 21
type input "pro"
click at [414, 337] on span "Production manager" at bounding box center [370, 332] width 97 height 19
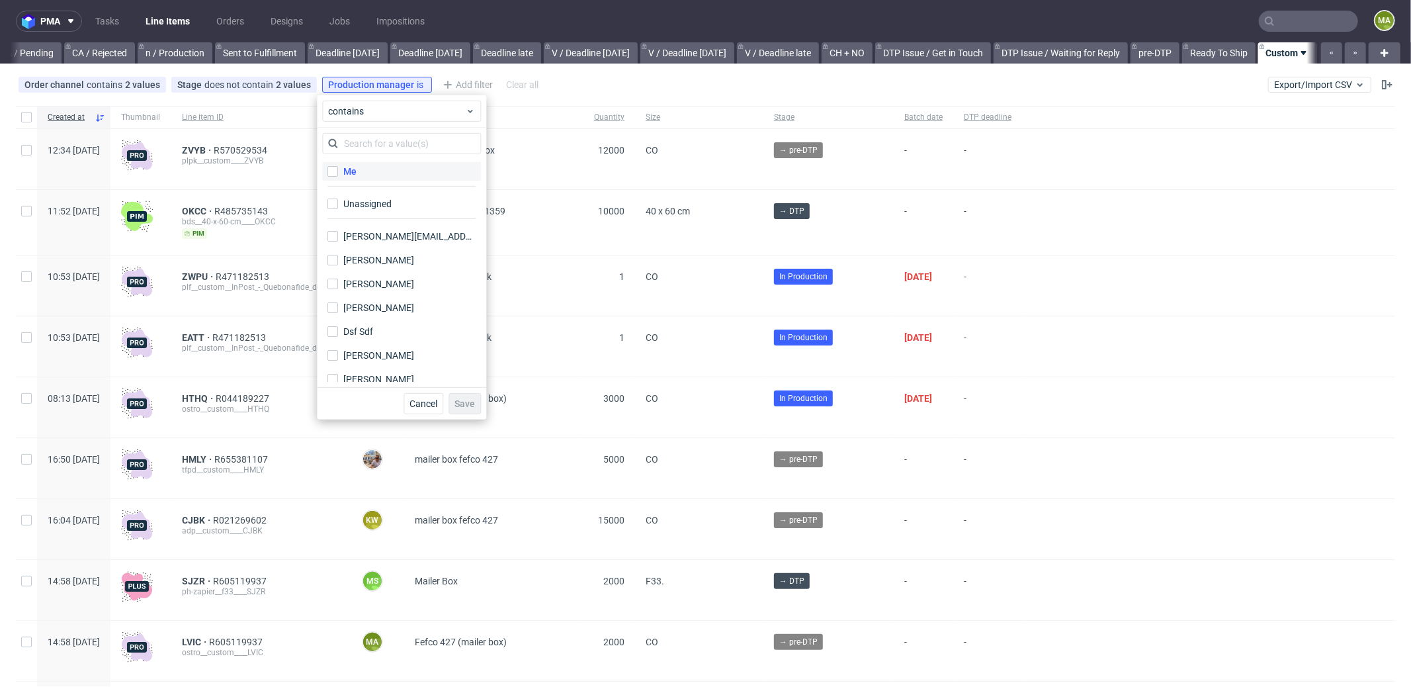
click at [349, 175] on div "Me" at bounding box center [349, 171] width 13 height 13
click at [338, 175] on input "Me" at bounding box center [332, 171] width 11 height 11
checkbox input "true"
click at [466, 407] on span "Save" at bounding box center [464, 403] width 21 height 9
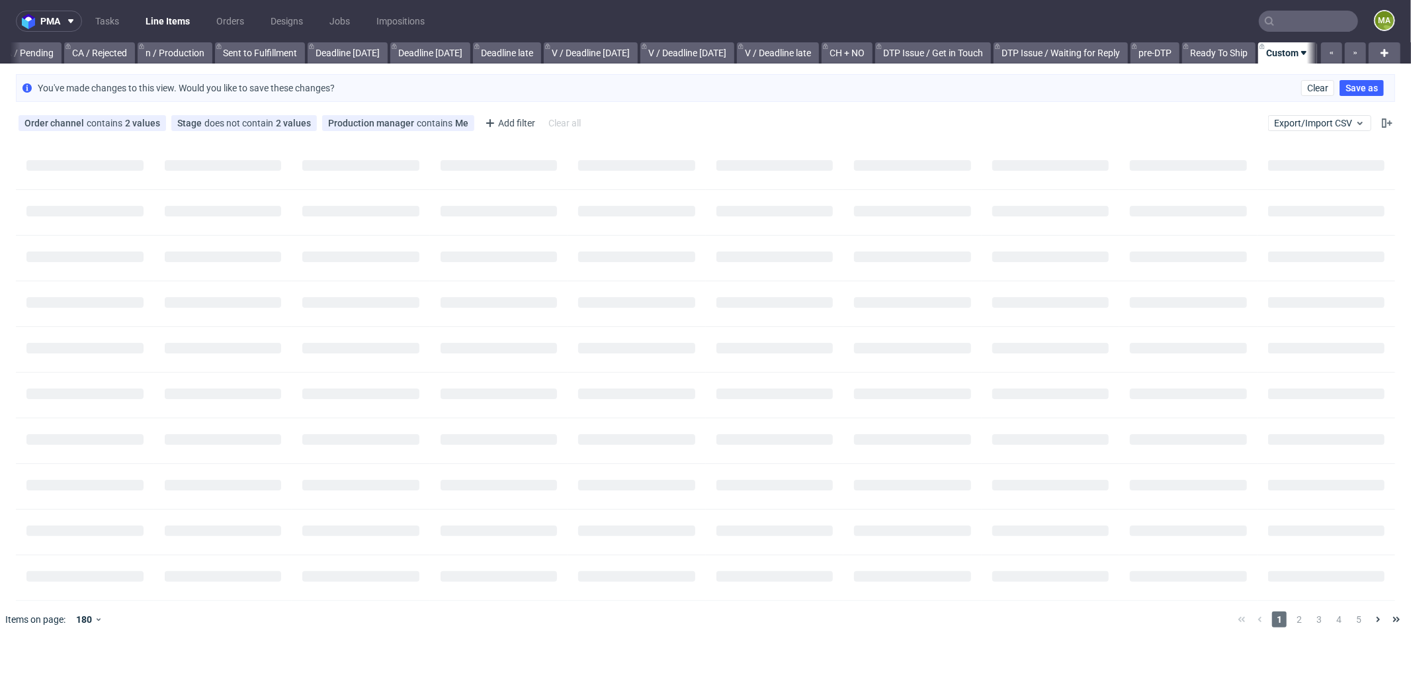
scroll to position [0, 1131]
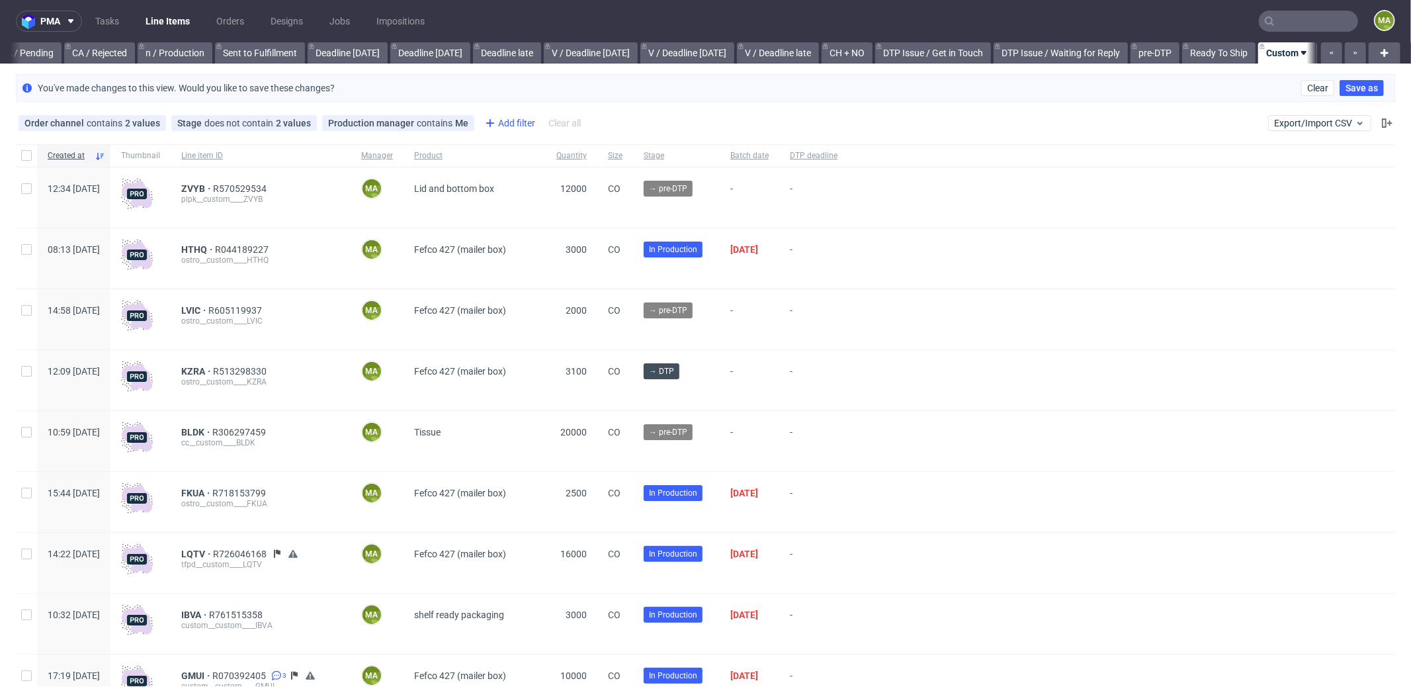
click at [507, 116] on div "Add filter" at bounding box center [509, 122] width 58 height 21
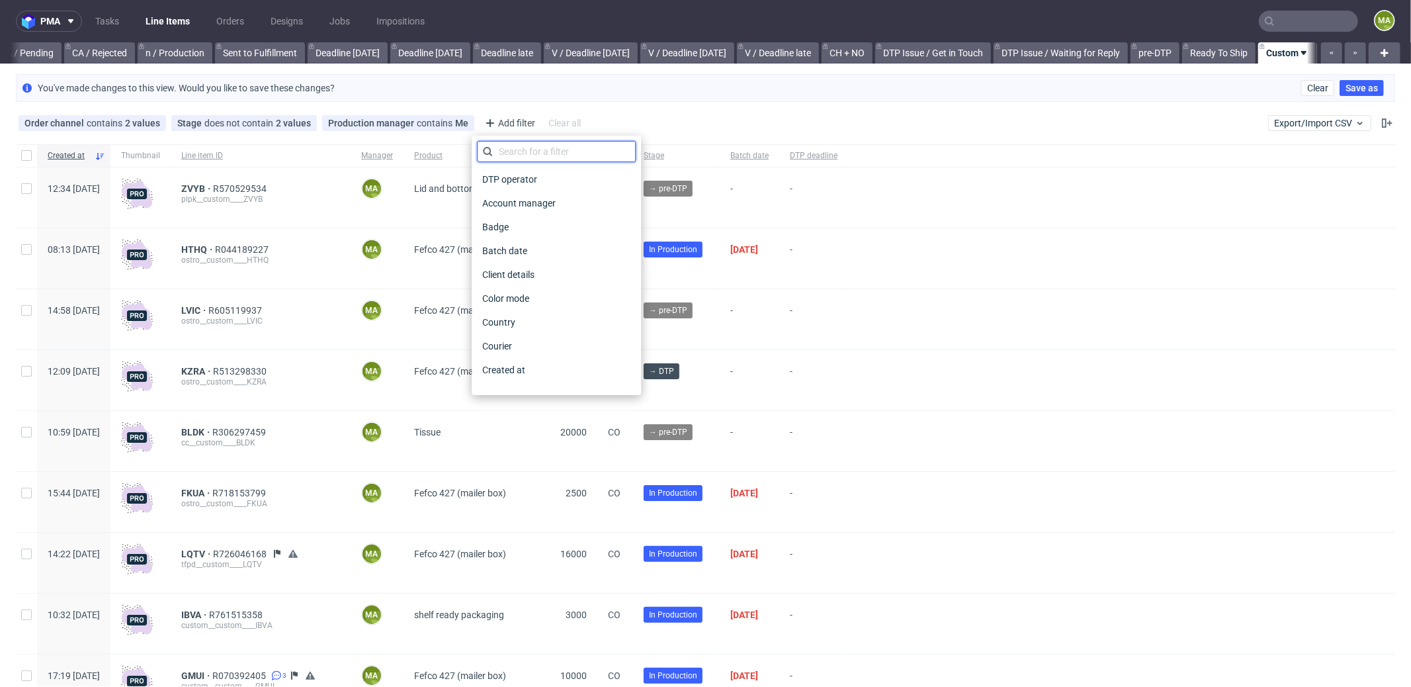
click at [531, 147] on input "text" at bounding box center [556, 151] width 159 height 21
type input "pro"
click at [551, 349] on span "Production deadline" at bounding box center [525, 346] width 96 height 19
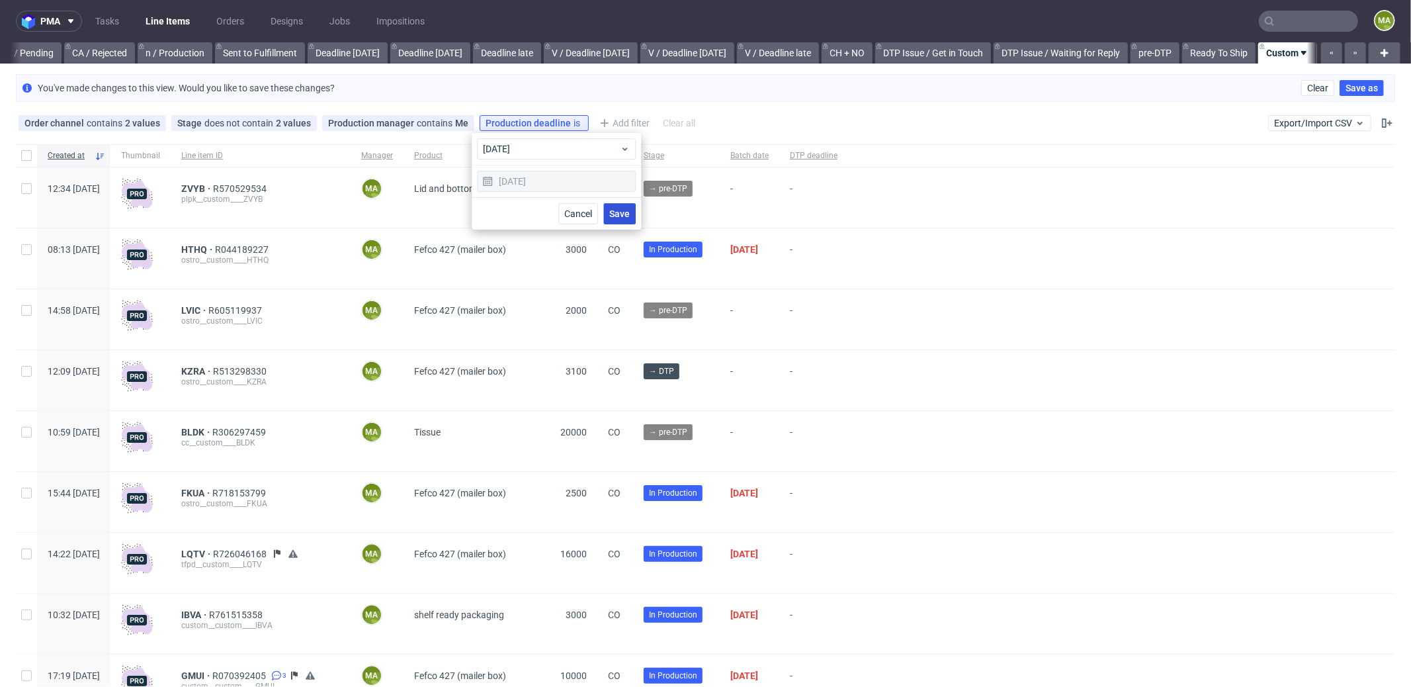
click at [621, 222] on button "Save" at bounding box center [619, 213] width 32 height 21
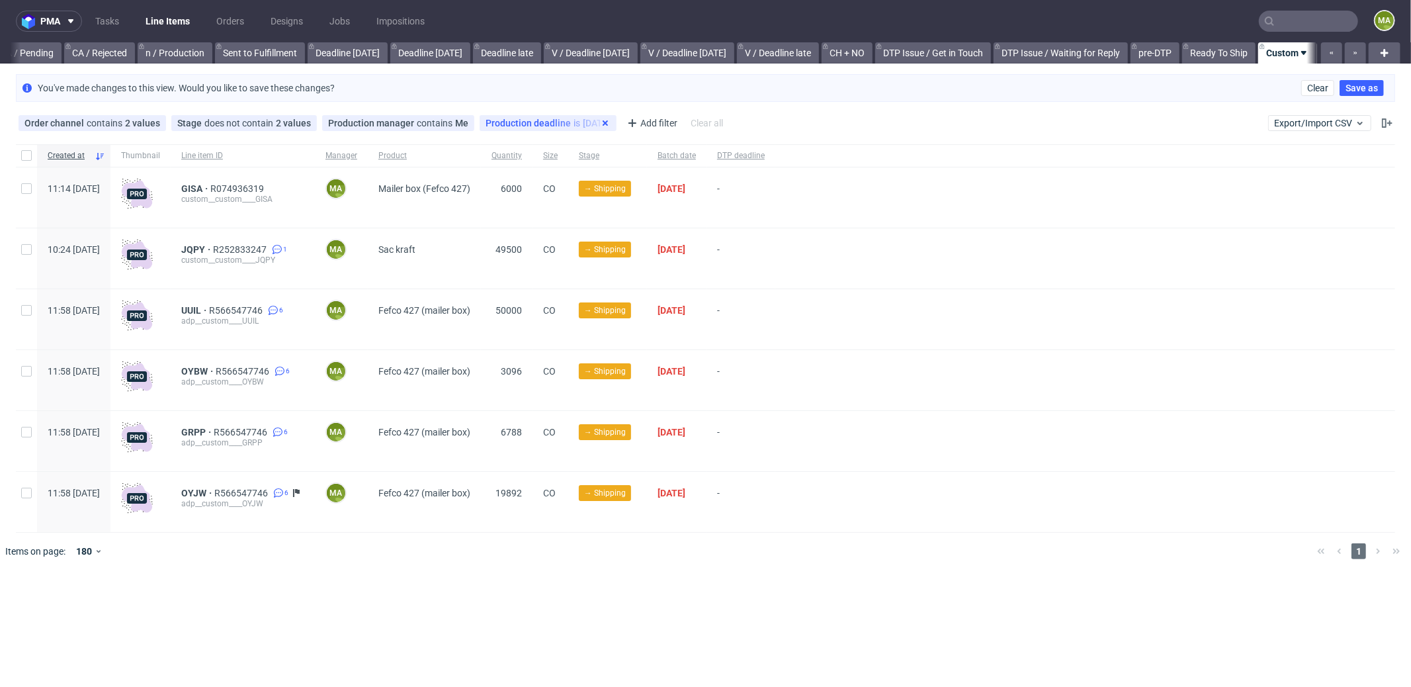
click at [600, 125] on icon at bounding box center [605, 123] width 11 height 11
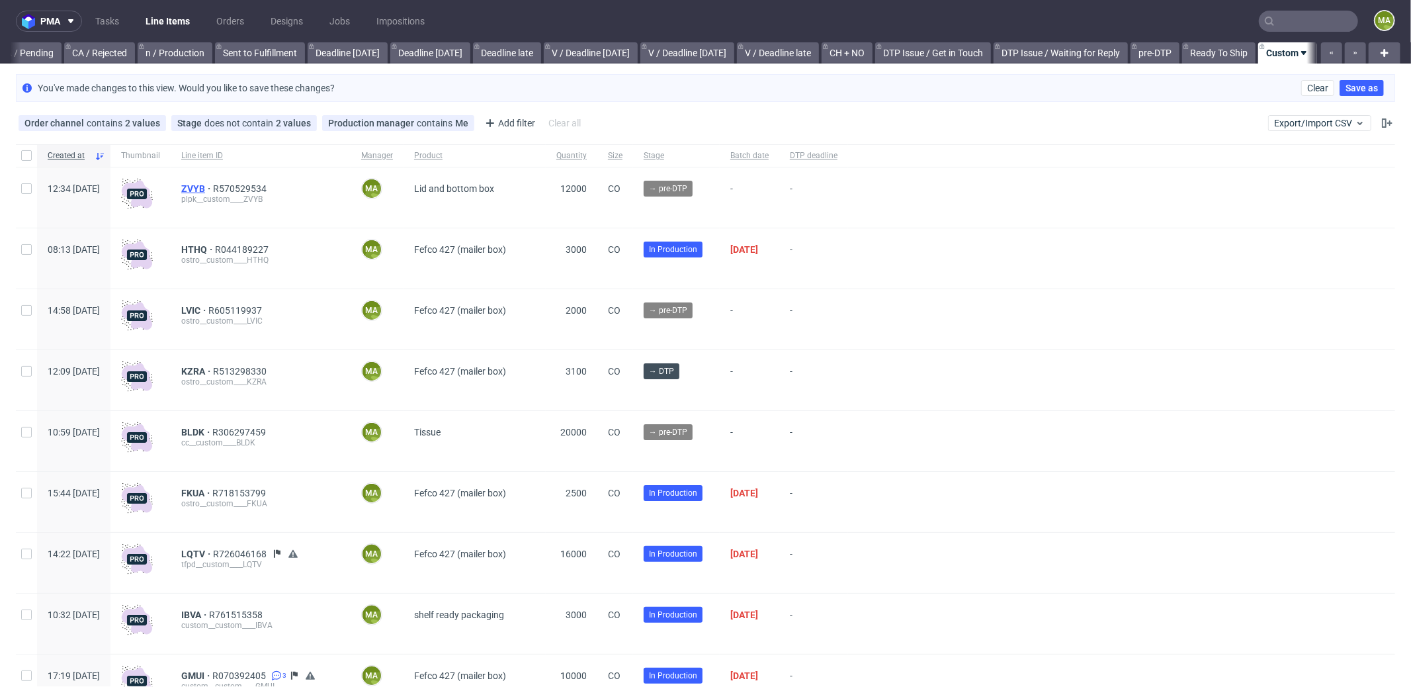
click at [213, 189] on span "ZVYB" at bounding box center [197, 188] width 32 height 11
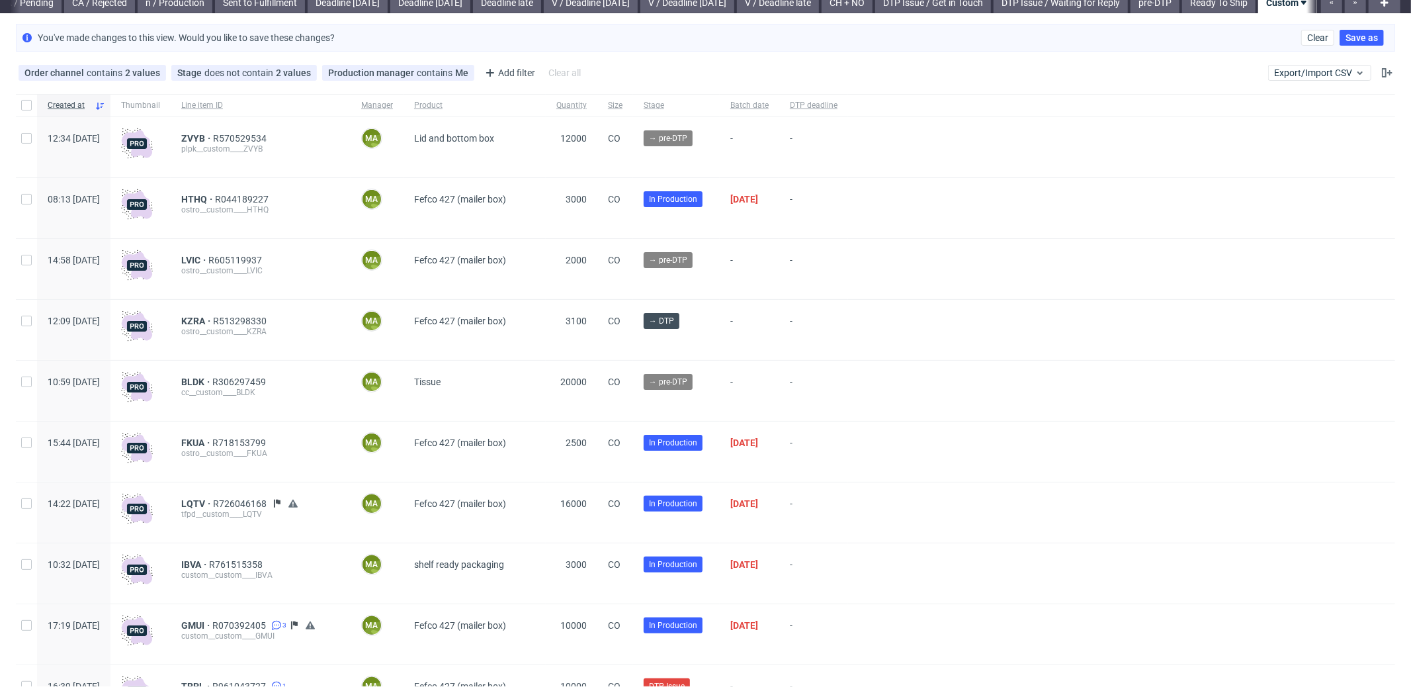
scroll to position [121, 0]
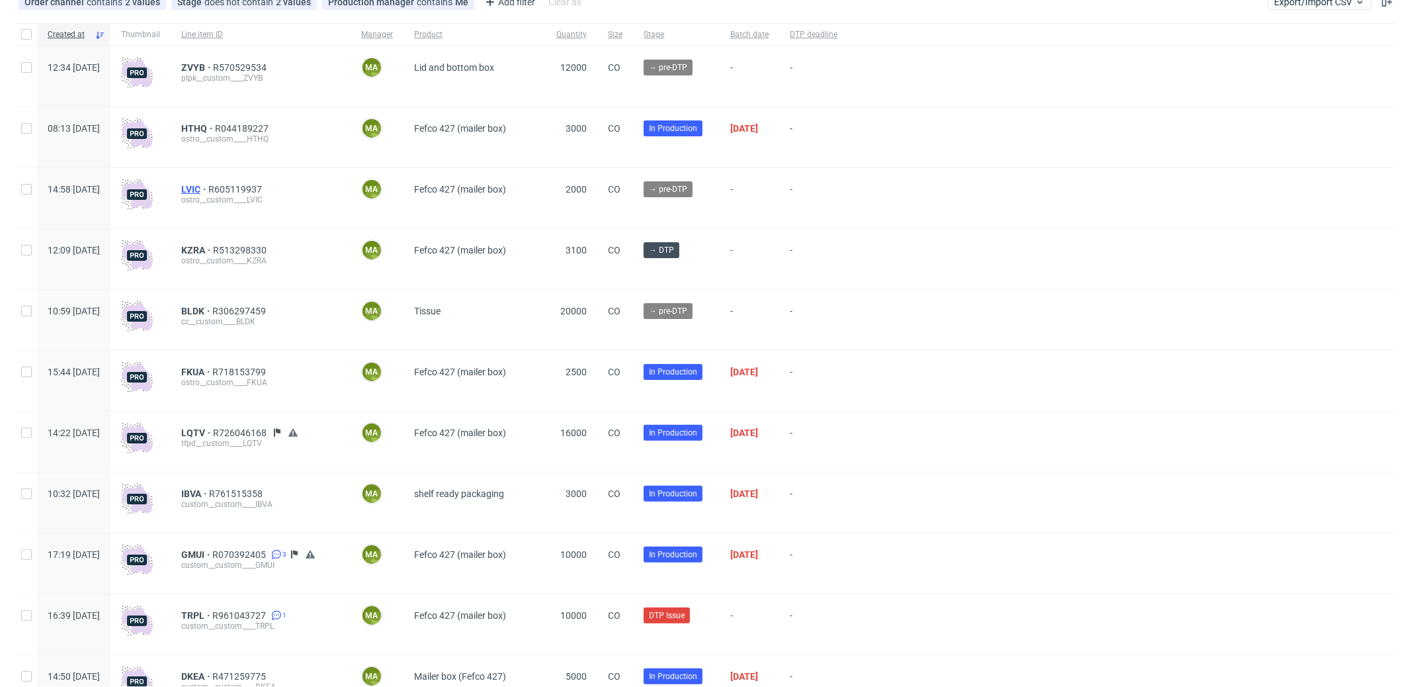
click at [208, 188] on span "LVIC" at bounding box center [194, 189] width 27 height 11
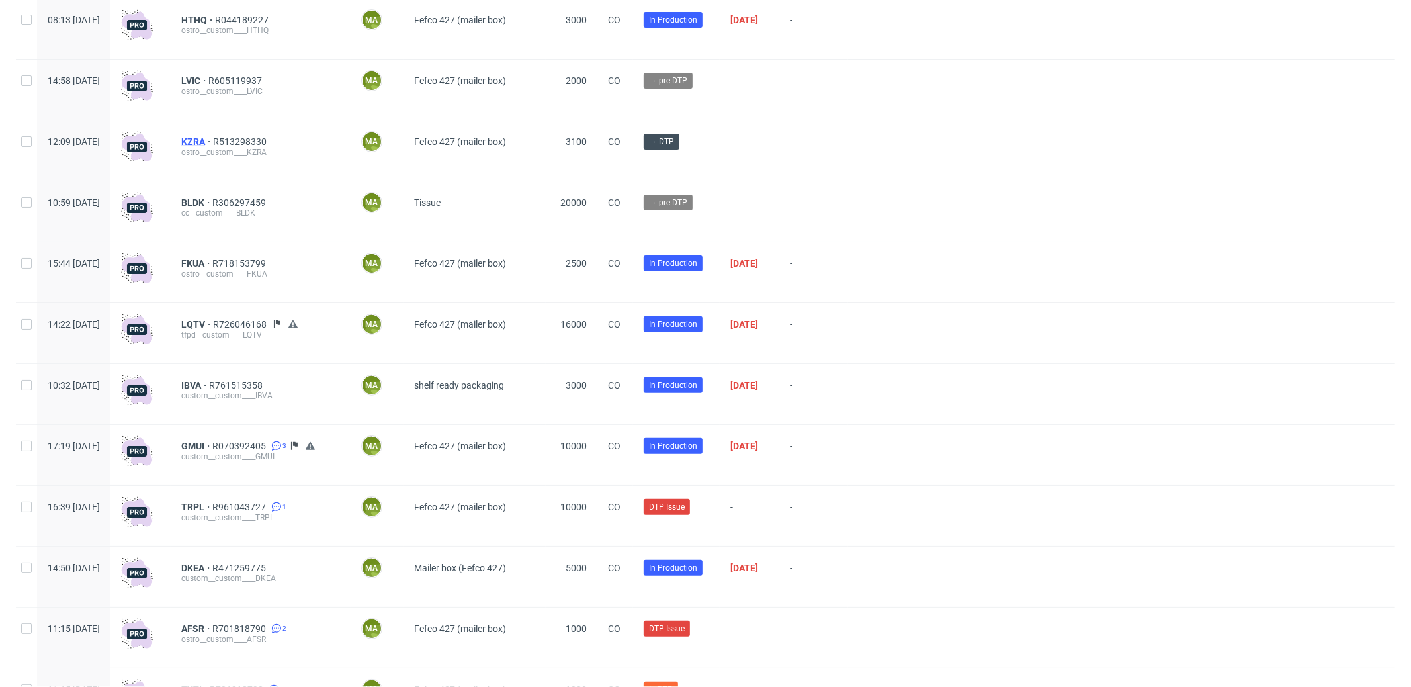
click at [213, 136] on span "KZRA" at bounding box center [197, 141] width 32 height 11
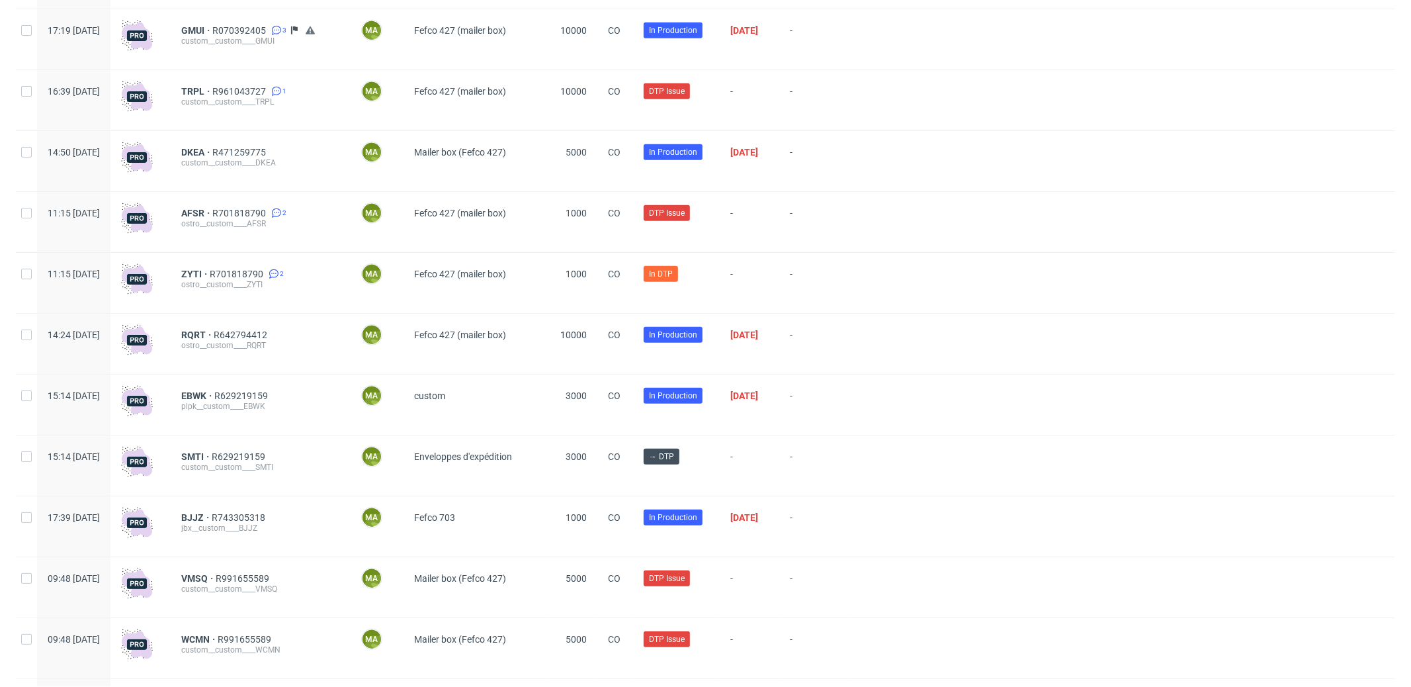
scroll to position [672, 0]
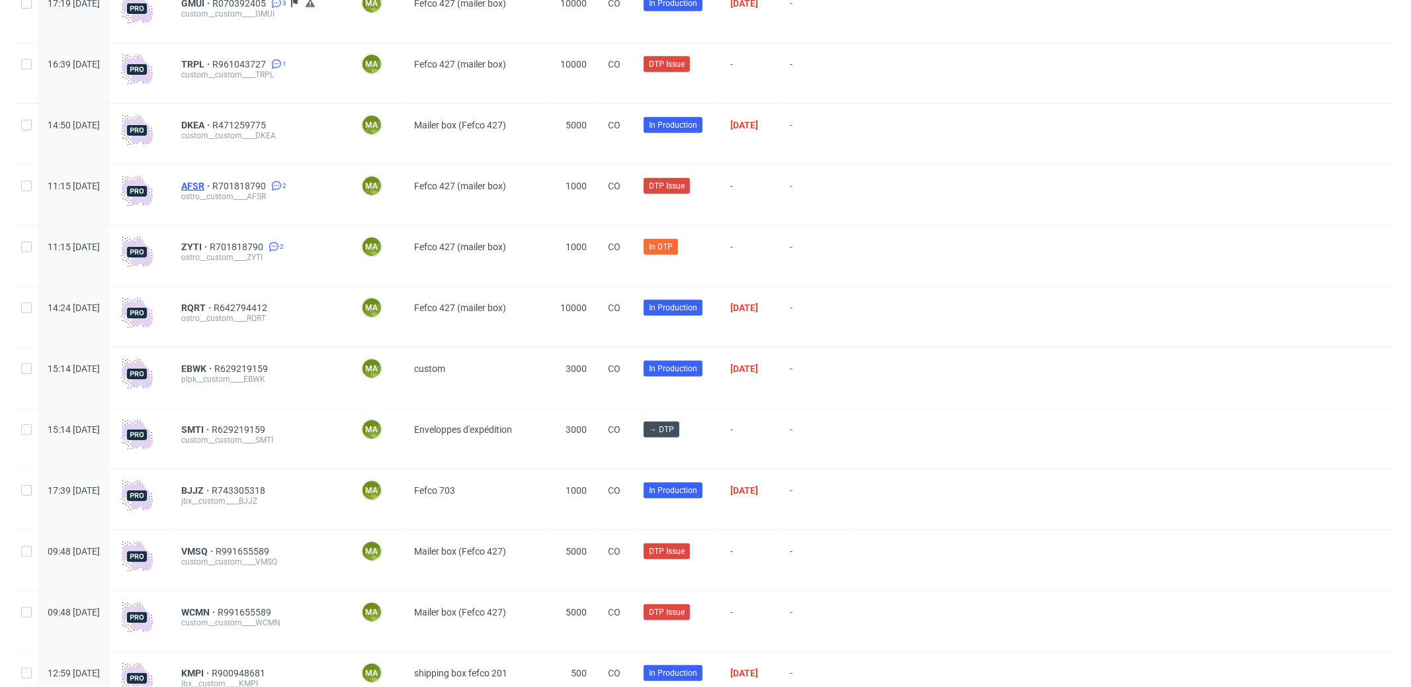
click at [212, 188] on span "AFSR" at bounding box center [196, 186] width 31 height 11
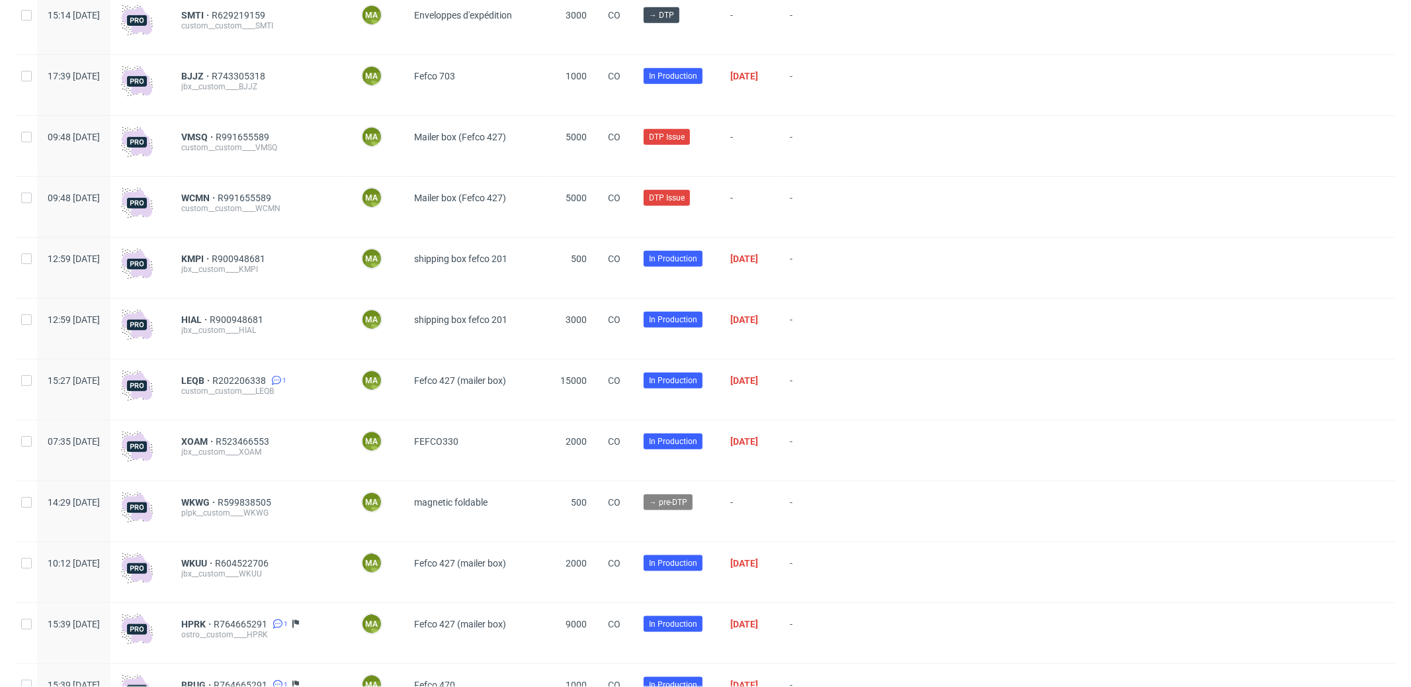
scroll to position [948, 0]
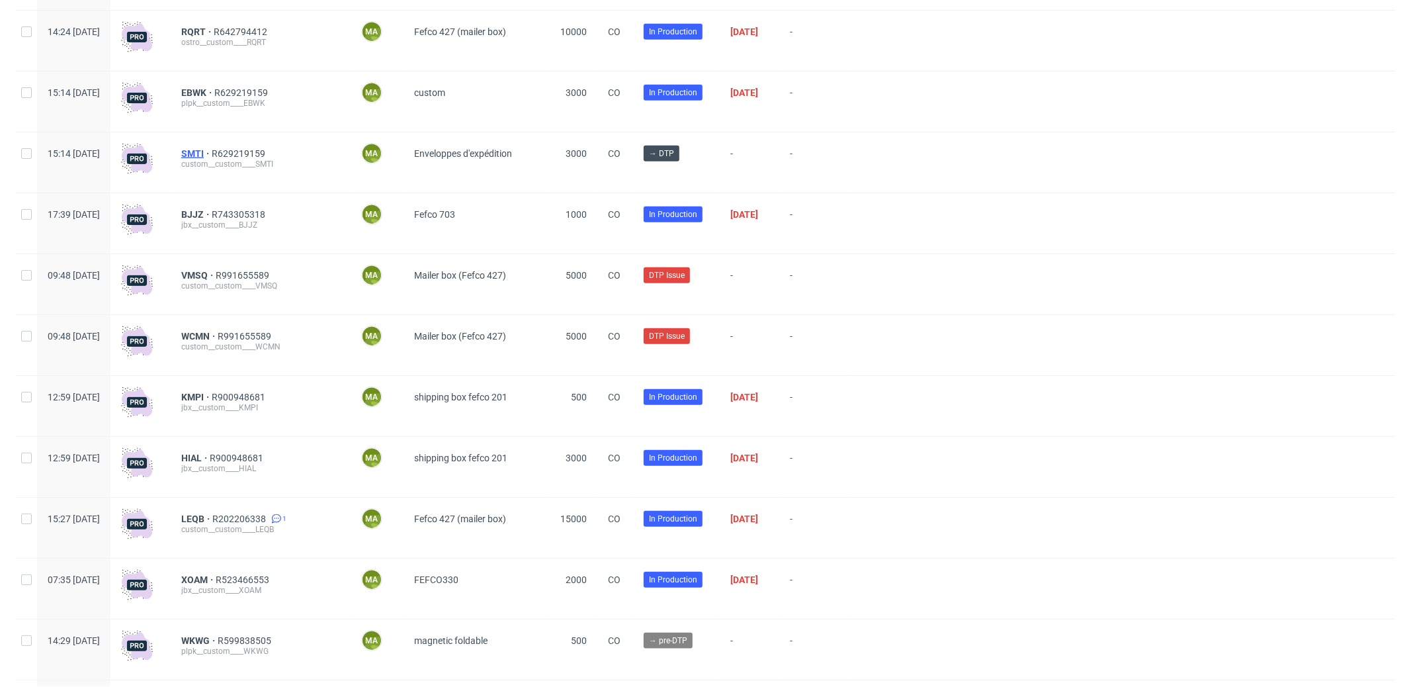
click at [212, 153] on span "SMTI" at bounding box center [196, 153] width 30 height 11
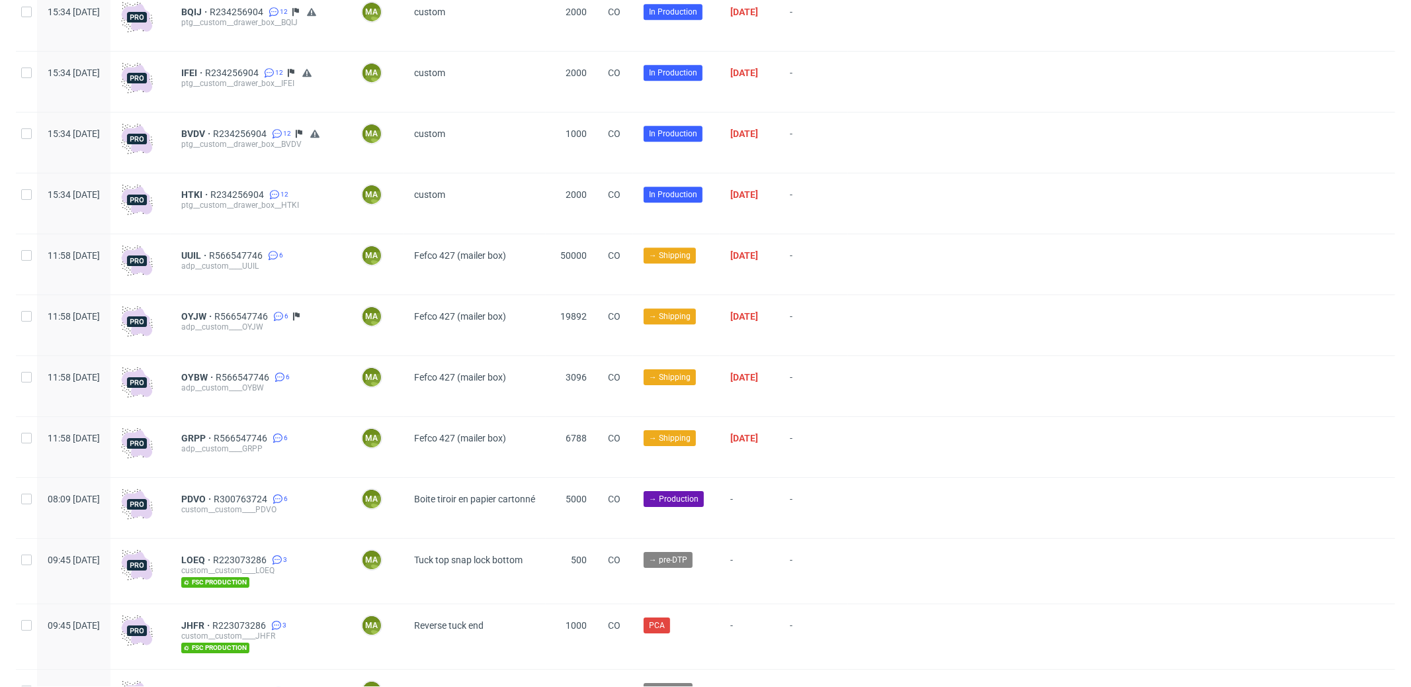
scroll to position [3503, 0]
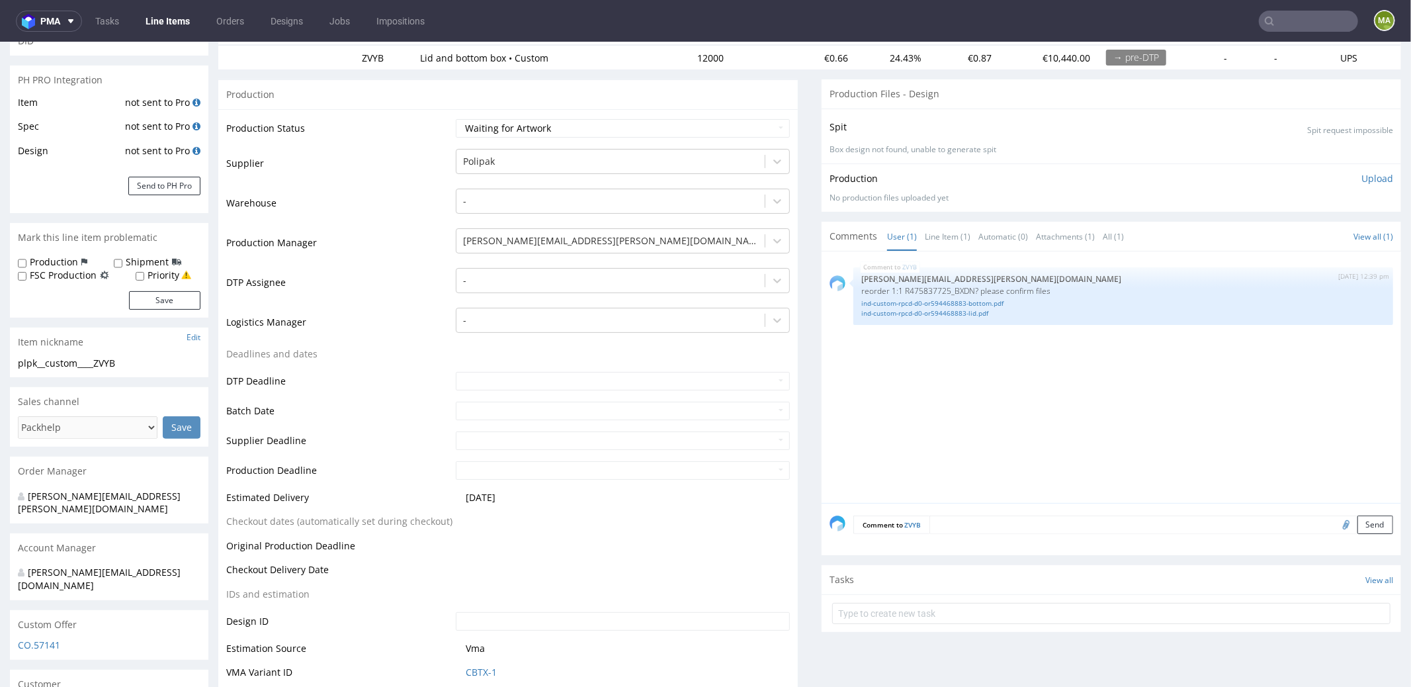
scroll to position [293, 0]
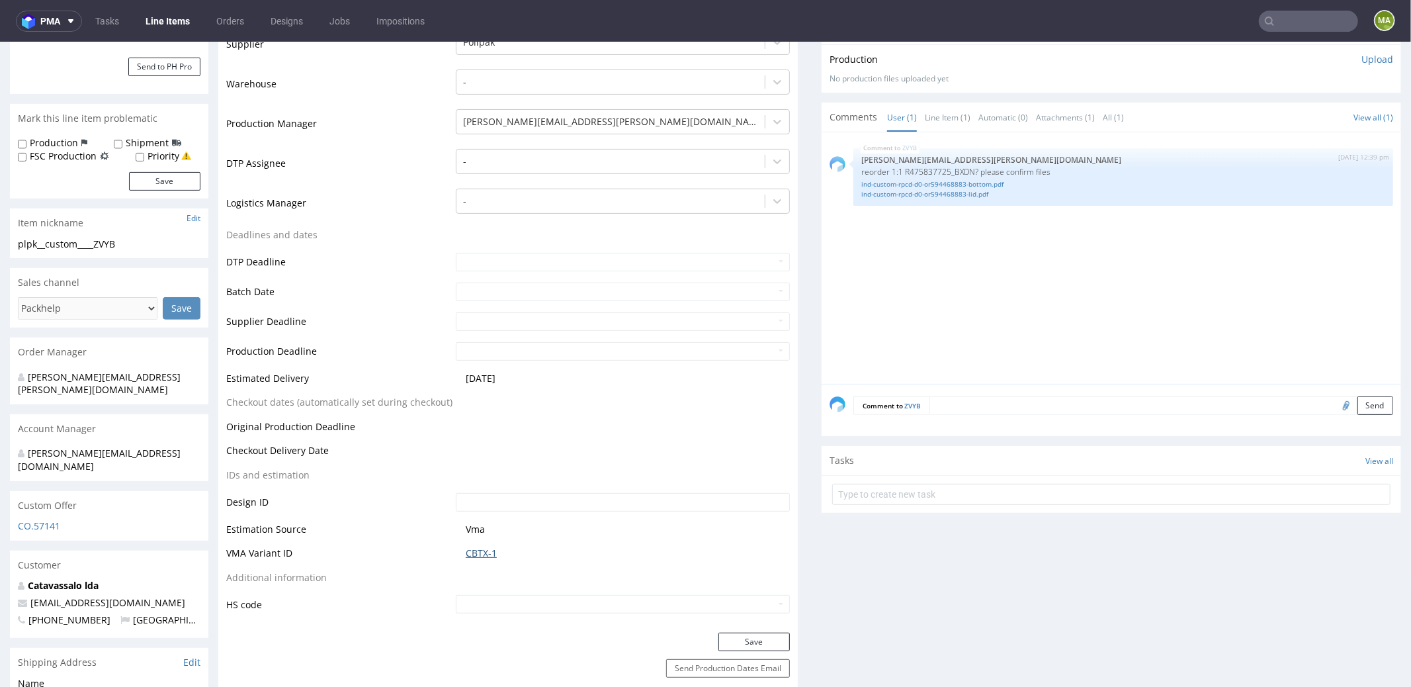
click at [486, 549] on link "CBTX-1" at bounding box center [481, 552] width 31 height 13
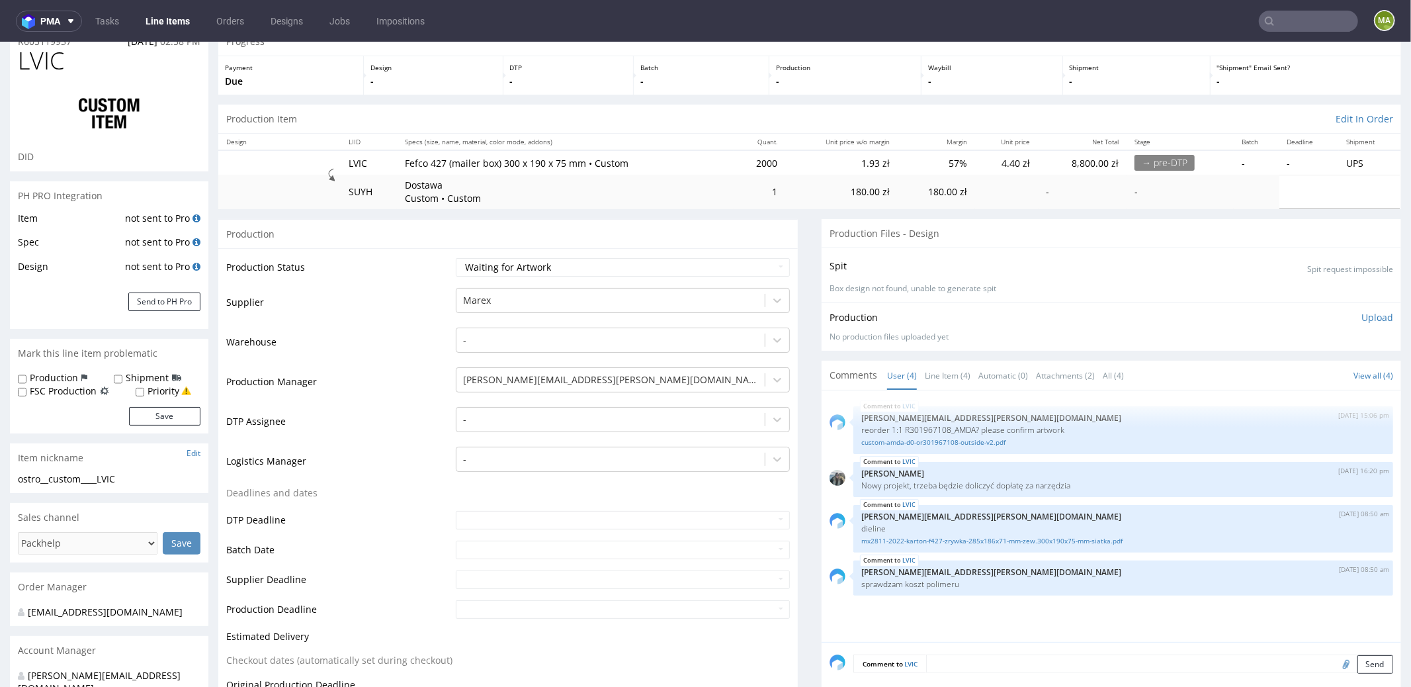
scroll to position [118, 0]
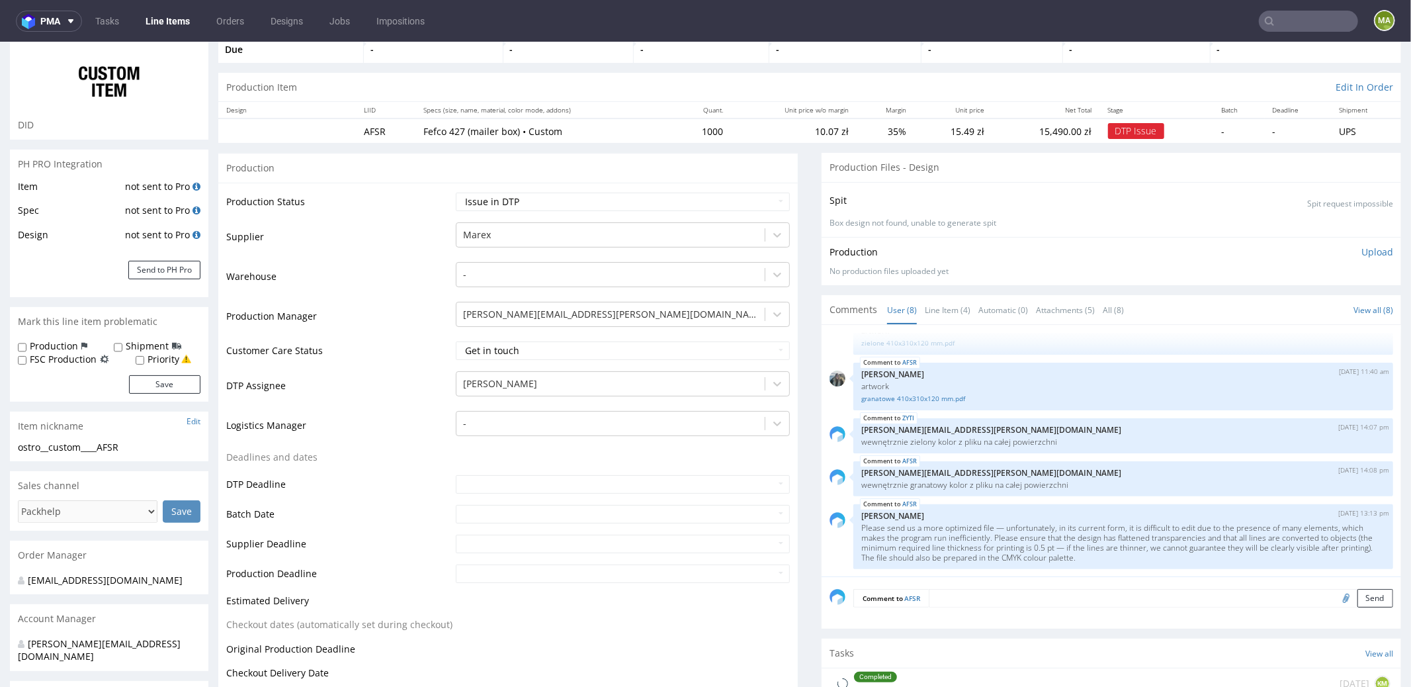
scroll to position [98, 0]
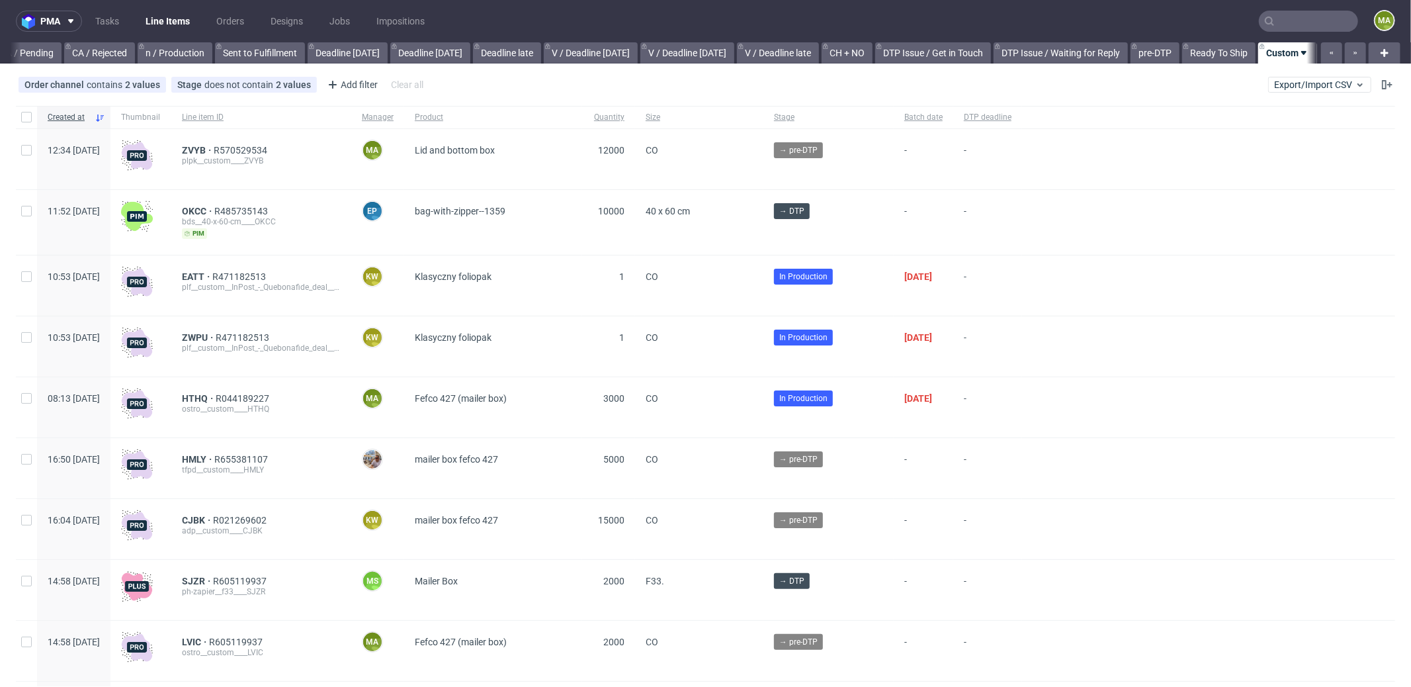
scroll to position [0, 1142]
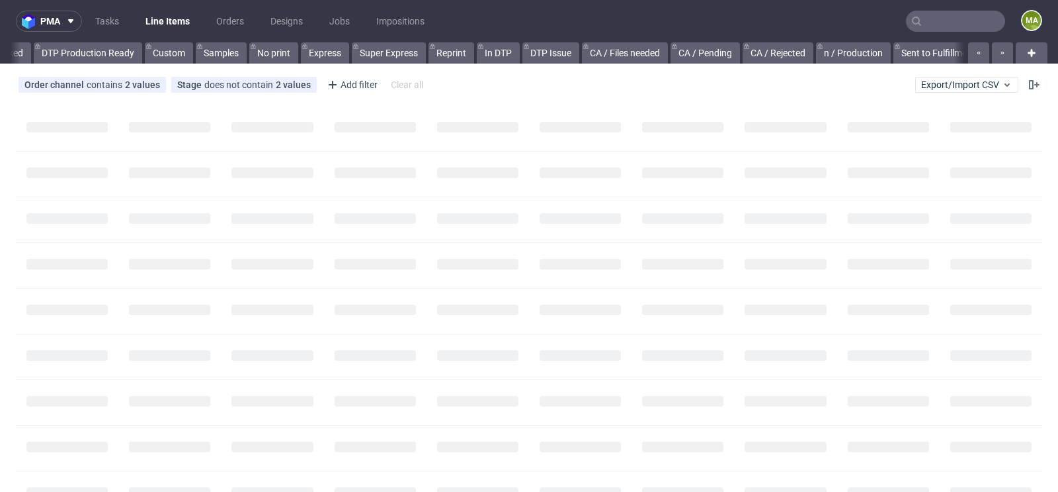
click at [941, 13] on input "text" at bounding box center [955, 21] width 99 height 21
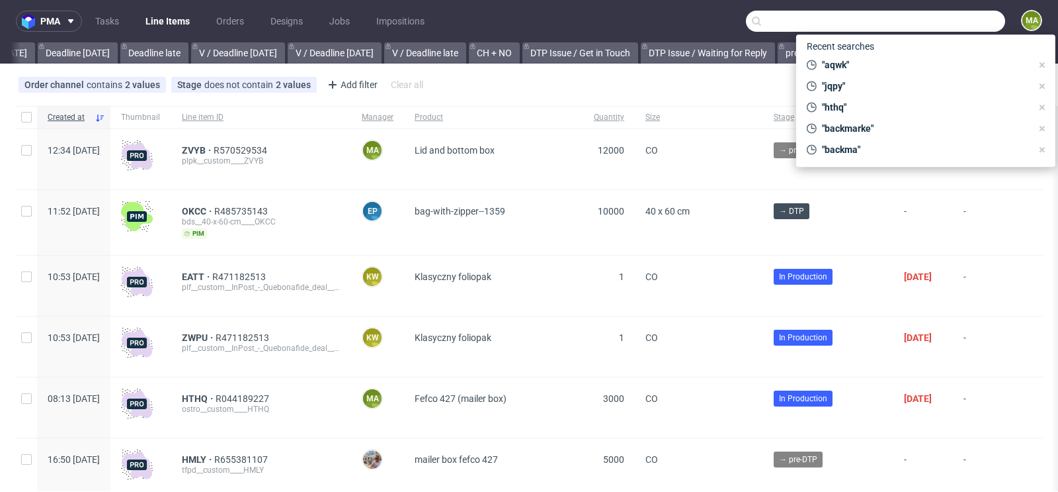
scroll to position [0, 1495]
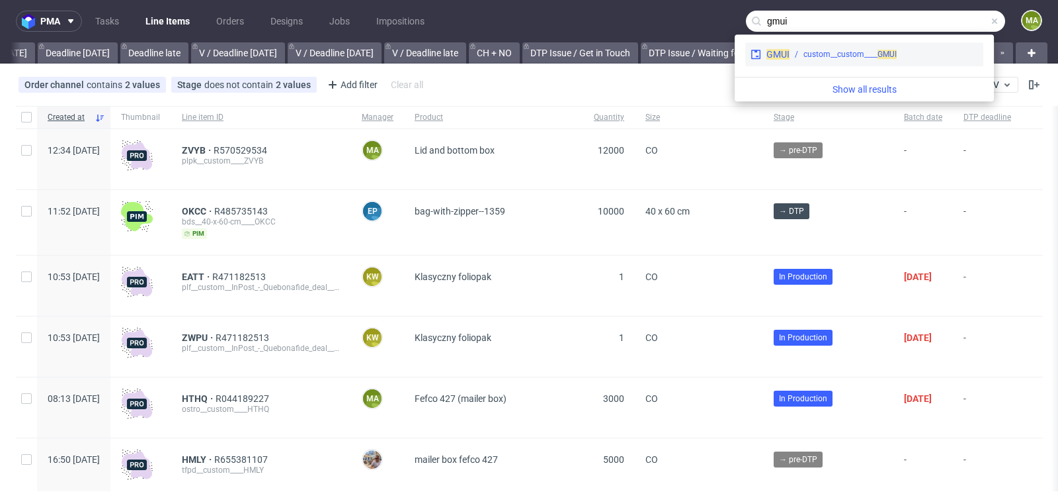
type input "gmui"
click at [855, 60] on div "custom__custom____ GMUI" at bounding box center [850, 54] width 93 height 12
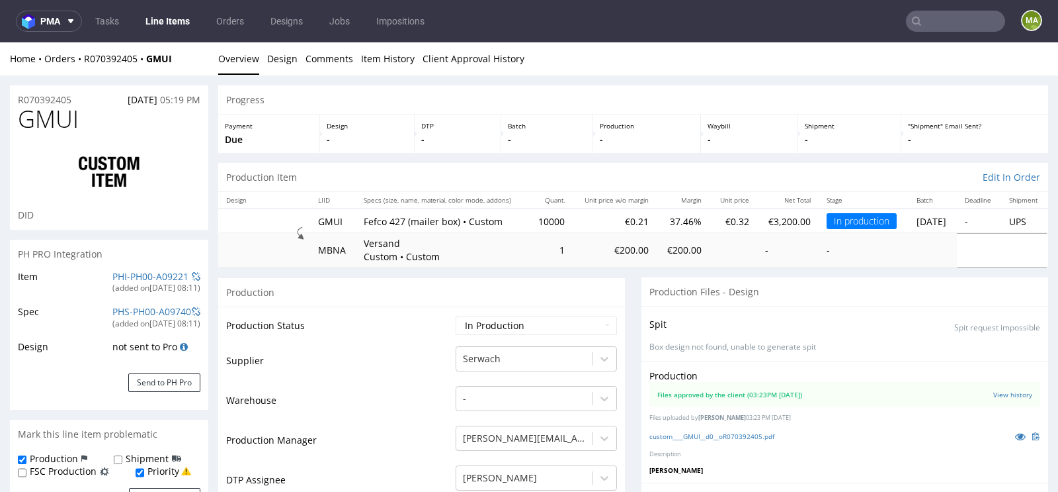
scroll to position [285, 0]
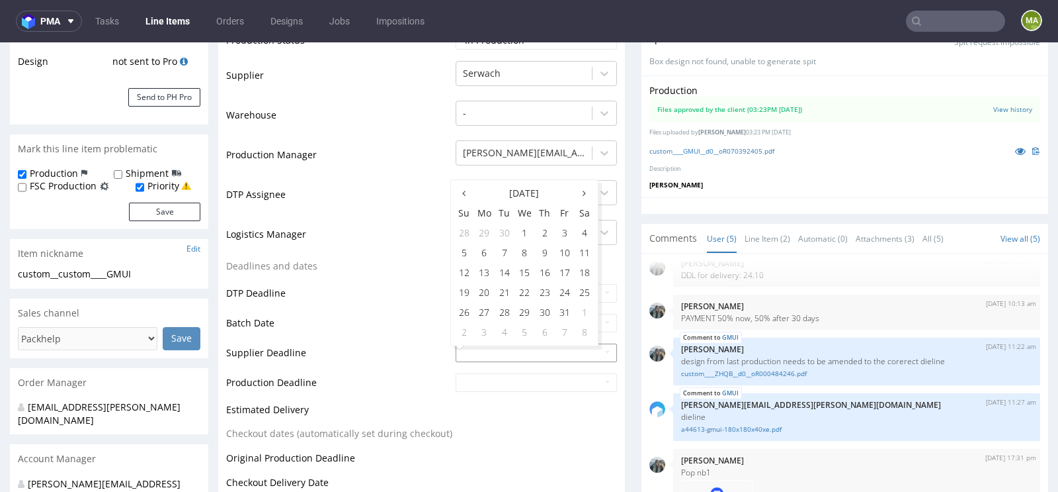
click at [482, 345] on input "text" at bounding box center [536, 352] width 161 height 19
click at [487, 296] on td "20" at bounding box center [484, 292] width 21 height 20
click at [503, 350] on input "2025-10-20" at bounding box center [536, 352] width 161 height 19
click at [543, 290] on td "23" at bounding box center [545, 292] width 20 height 20
type input "[DATE]"
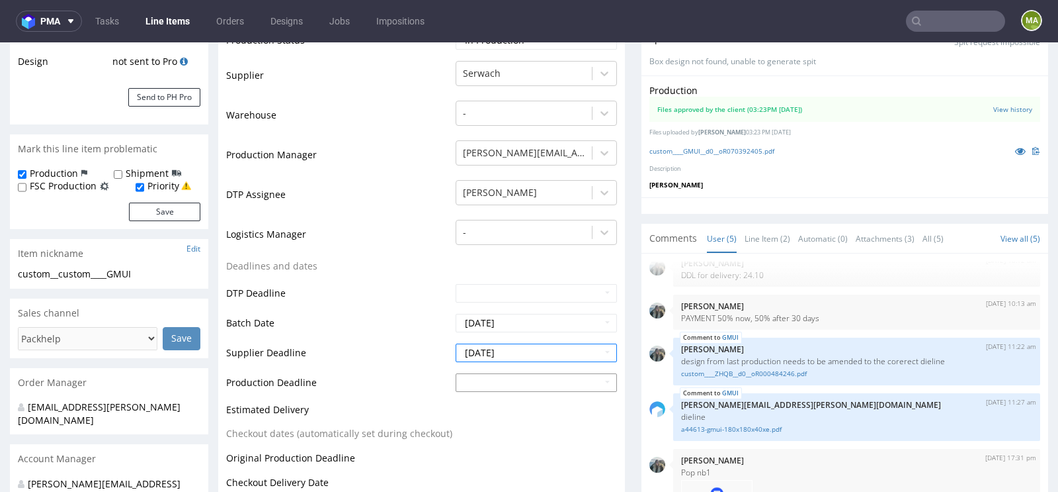
click at [500, 325] on td "21" at bounding box center [505, 322] width 20 height 20
click at [511, 385] on input "2025-10-21" at bounding box center [536, 382] width 161 height 19
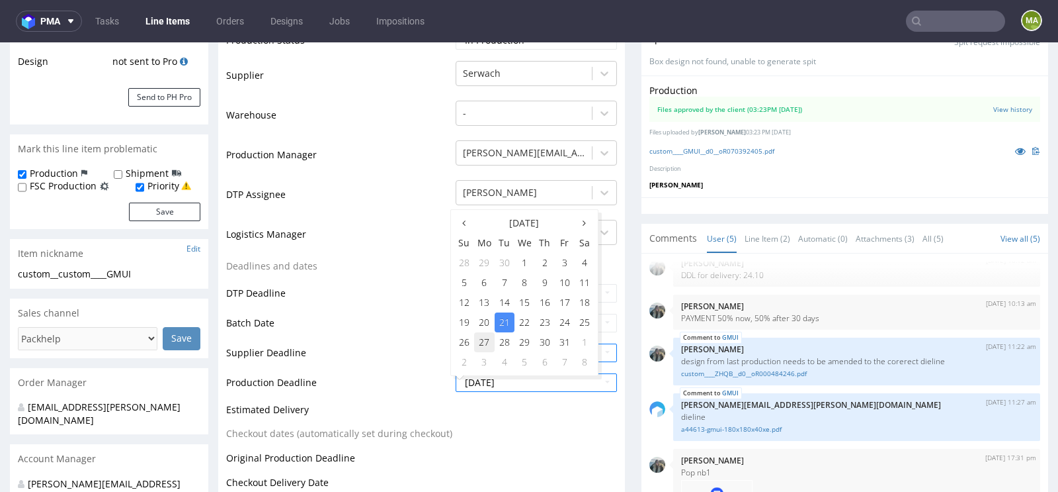
click at [481, 341] on td "27" at bounding box center [484, 342] width 21 height 20
type input "[DATE]"
click at [338, 317] on td "Batch Date" at bounding box center [339, 327] width 226 height 30
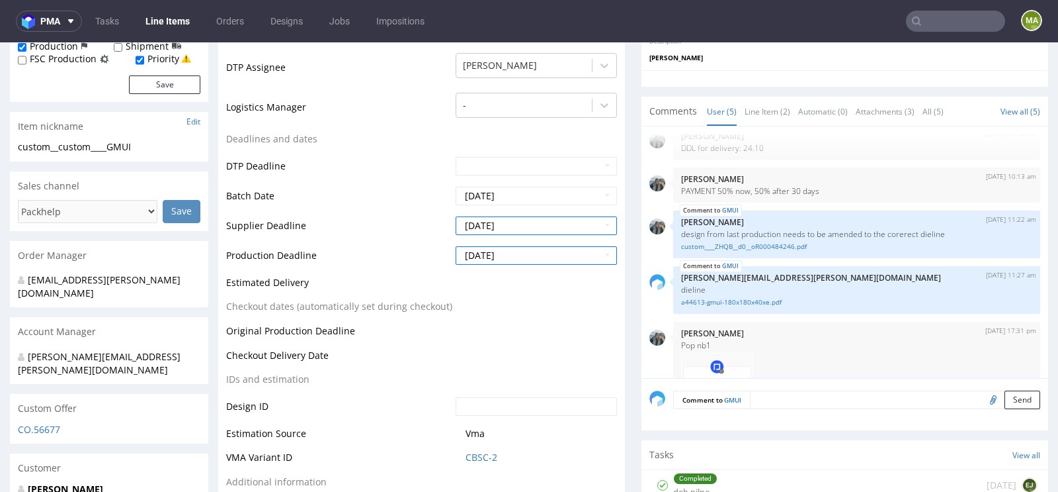
scroll to position [560, 0]
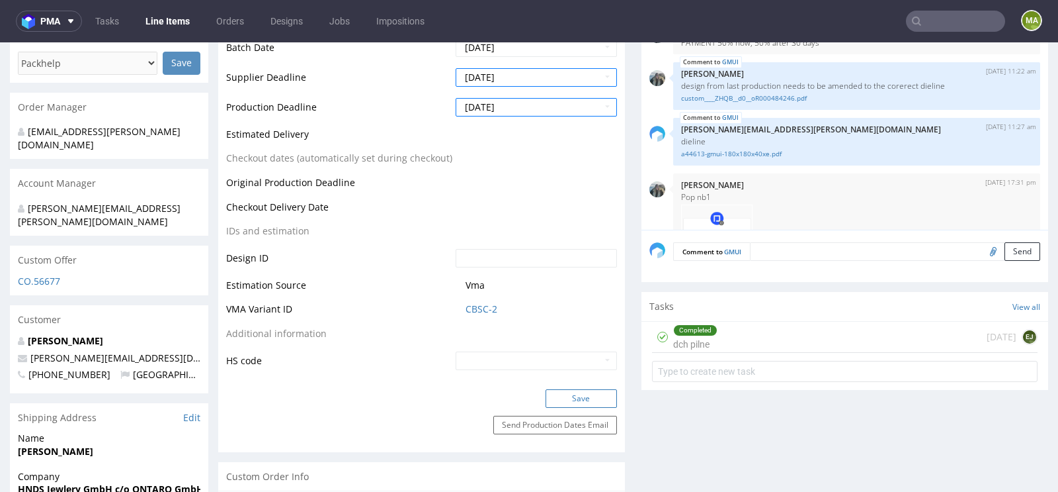
click at [573, 393] on button "Save" at bounding box center [581, 398] width 71 height 19
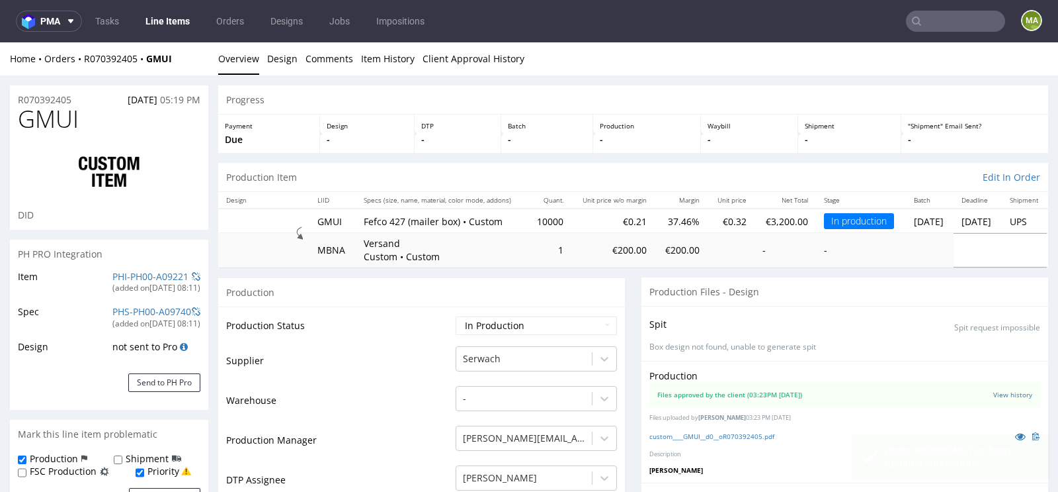
scroll to position [527, 0]
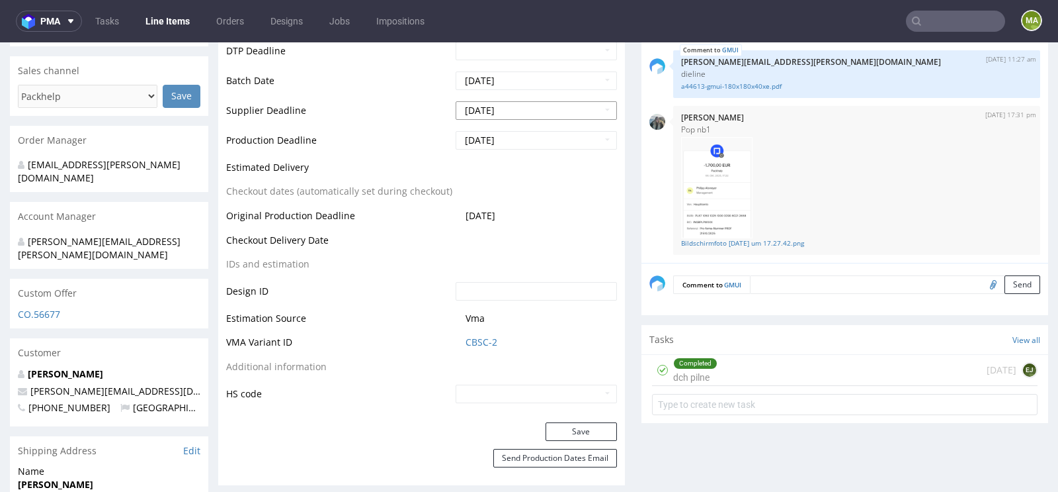
click at [511, 104] on input "[DATE]" at bounding box center [536, 110] width 161 height 19
click at [545, 238] on td "23" at bounding box center [545, 238] width 20 height 20
click at [516, 141] on input "[DATE]" at bounding box center [536, 140] width 161 height 19
click at [488, 286] on td "27" at bounding box center [484, 288] width 21 height 20
click at [564, 423] on button "Save" at bounding box center [581, 431] width 71 height 19
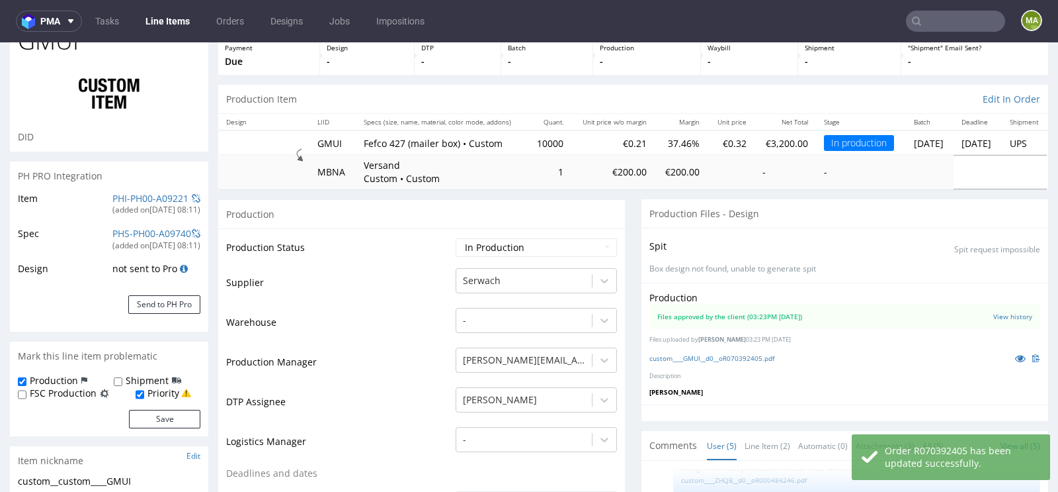
scroll to position [0, 0]
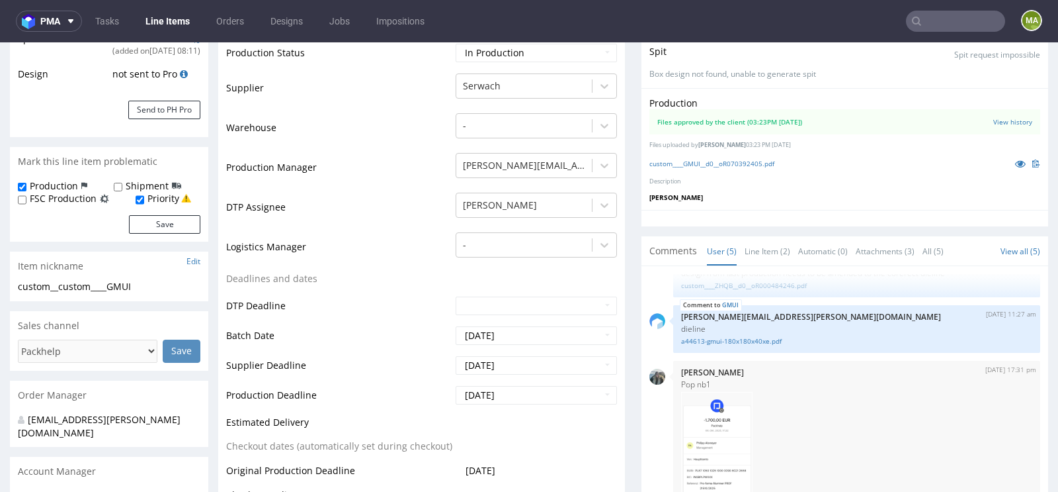
scroll to position [389, 0]
